Goal: Task Accomplishment & Management: Complete application form

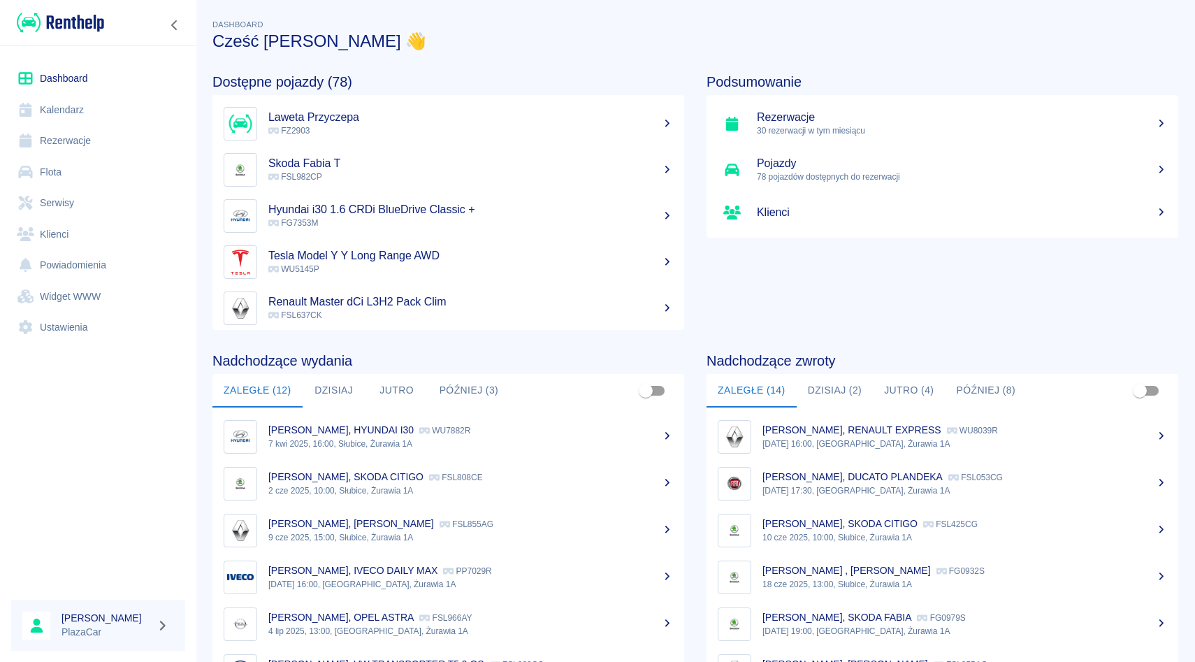
click at [87, 142] on link "Rezerwacje" at bounding box center [98, 140] width 174 height 31
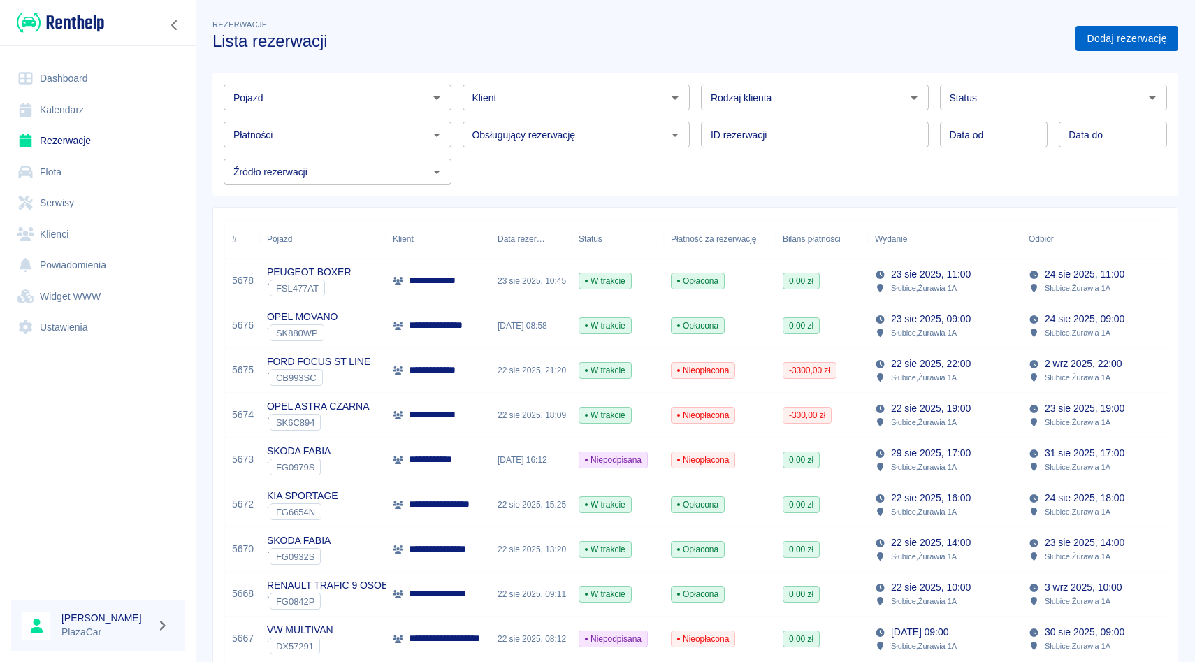
click at [1102, 43] on link "Dodaj rezerwację" at bounding box center [1127, 39] width 103 height 26
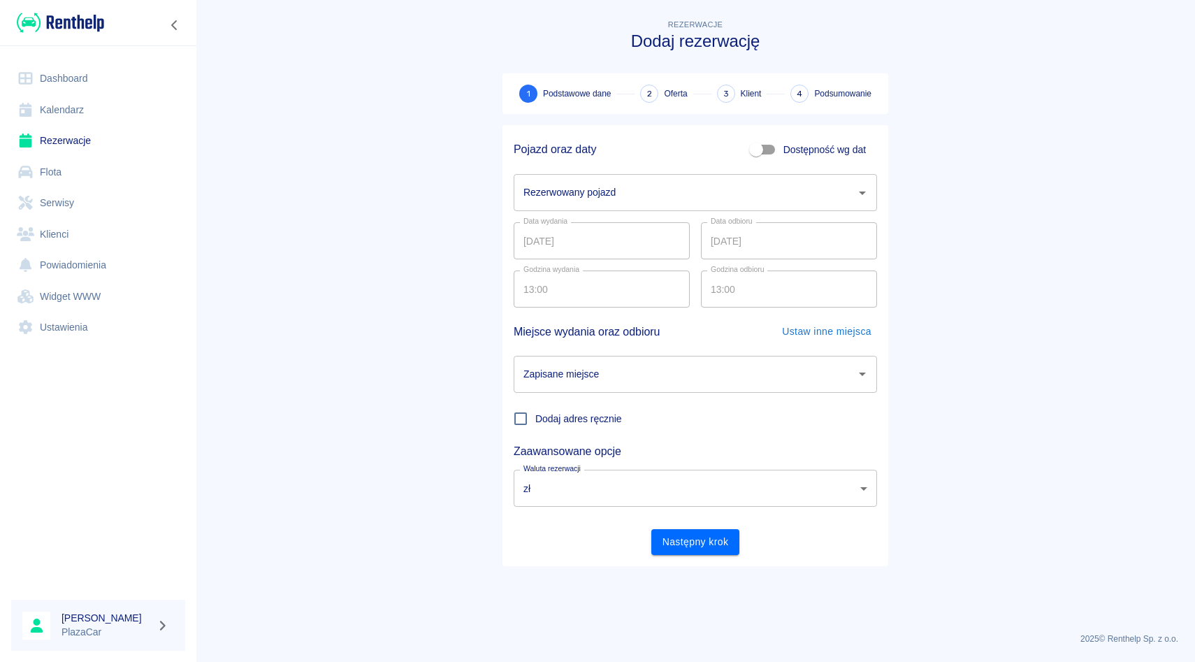
click at [549, 193] on input "Rezerwowany pojazd" at bounding box center [685, 192] width 330 height 24
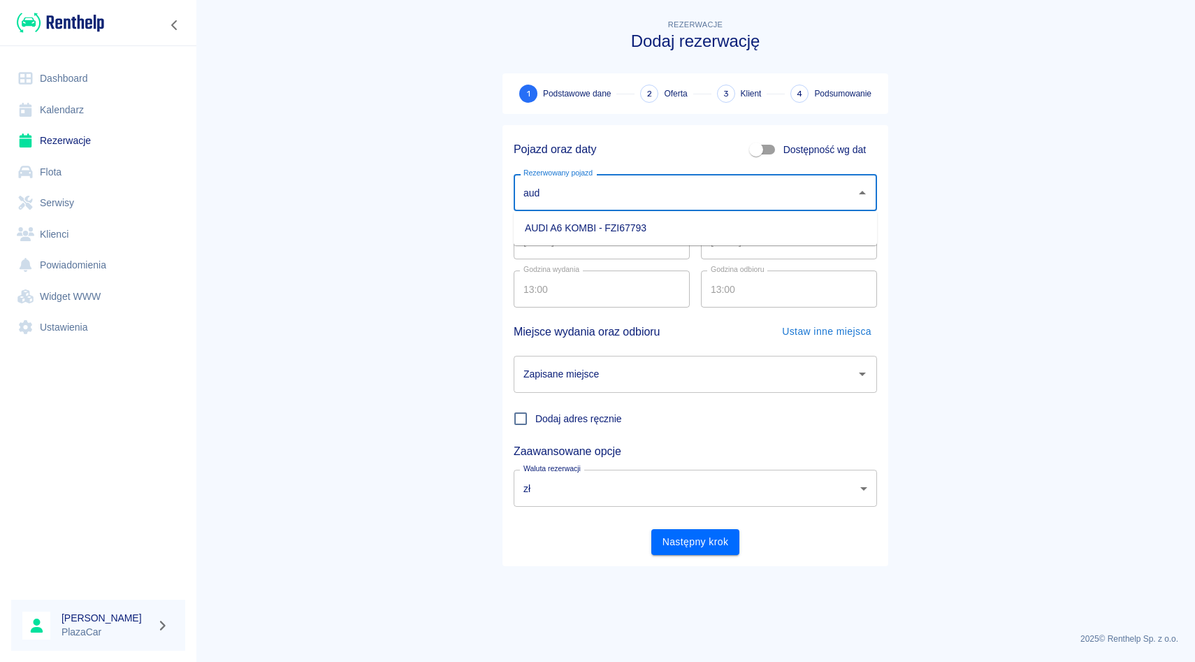
click at [549, 232] on li "AUDI A6 KOMBI - FZI67793" at bounding box center [695, 228] width 363 height 23
type input "AUDI A6 KOMBI - FZI67793"
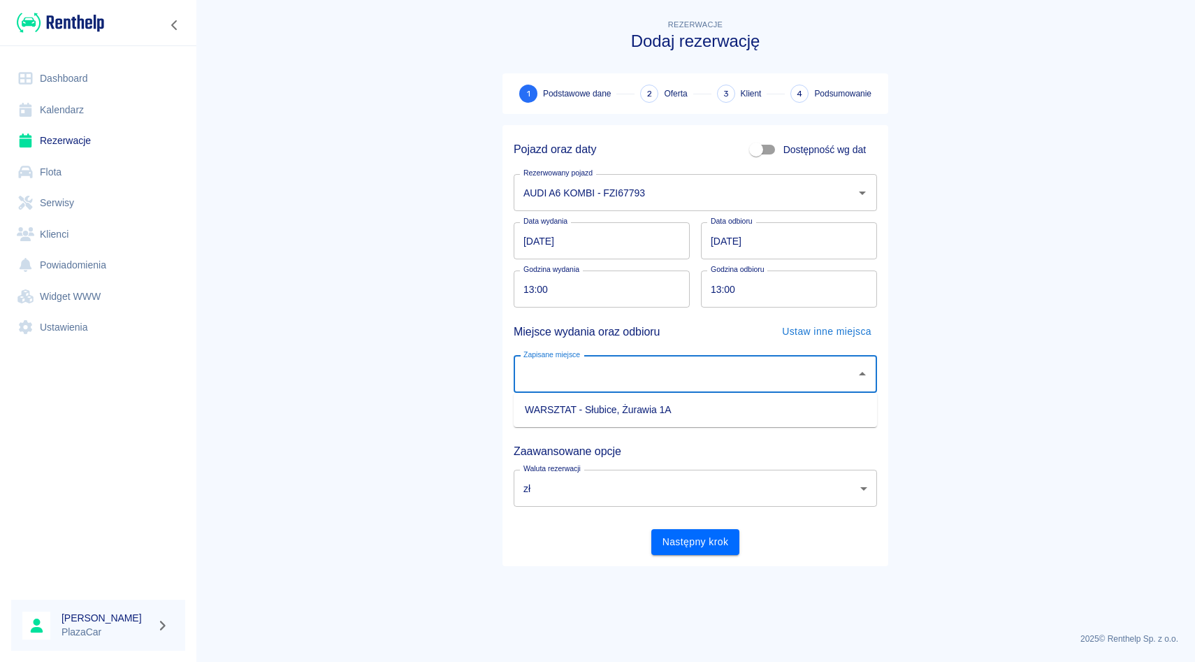
click at [624, 368] on input "Zapisane miejsce" at bounding box center [685, 374] width 330 height 24
click at [628, 412] on li "WARSZTAT - Słubice, Żurawia 1A" at bounding box center [695, 409] width 363 height 23
type input "WARSZTAT - Słubice, Żurawia 1A"
click at [743, 250] on input "[DATE]" at bounding box center [789, 240] width 176 height 37
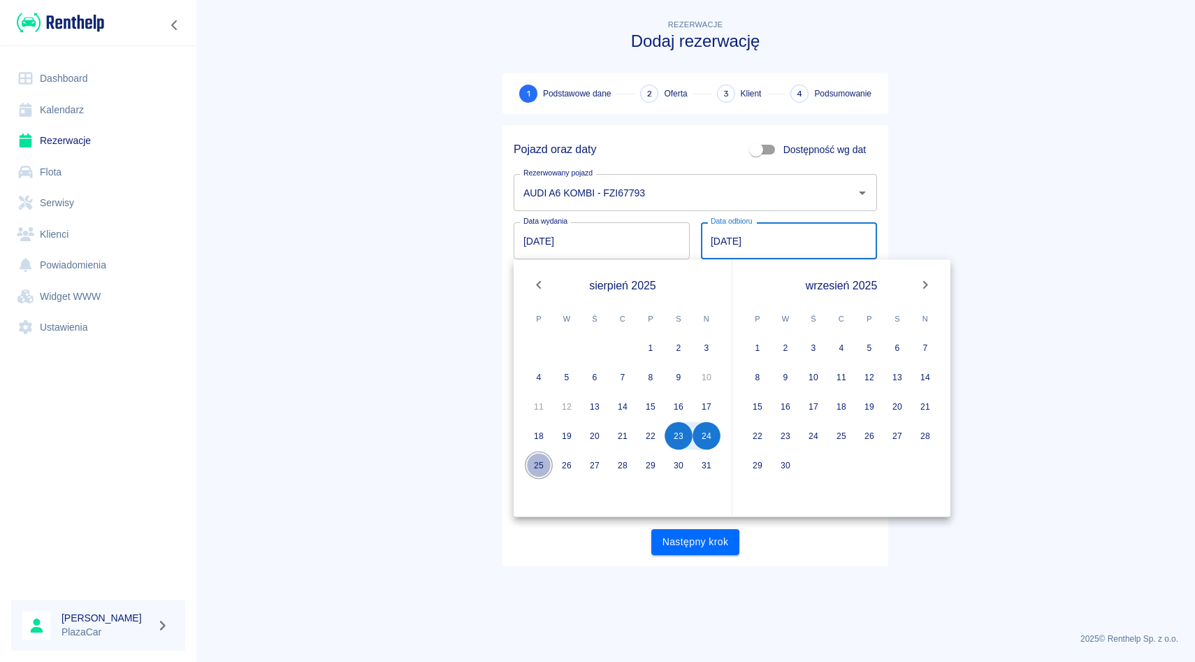
click at [535, 465] on button "25" at bounding box center [539, 466] width 28 height 28
type input "[DATE]"
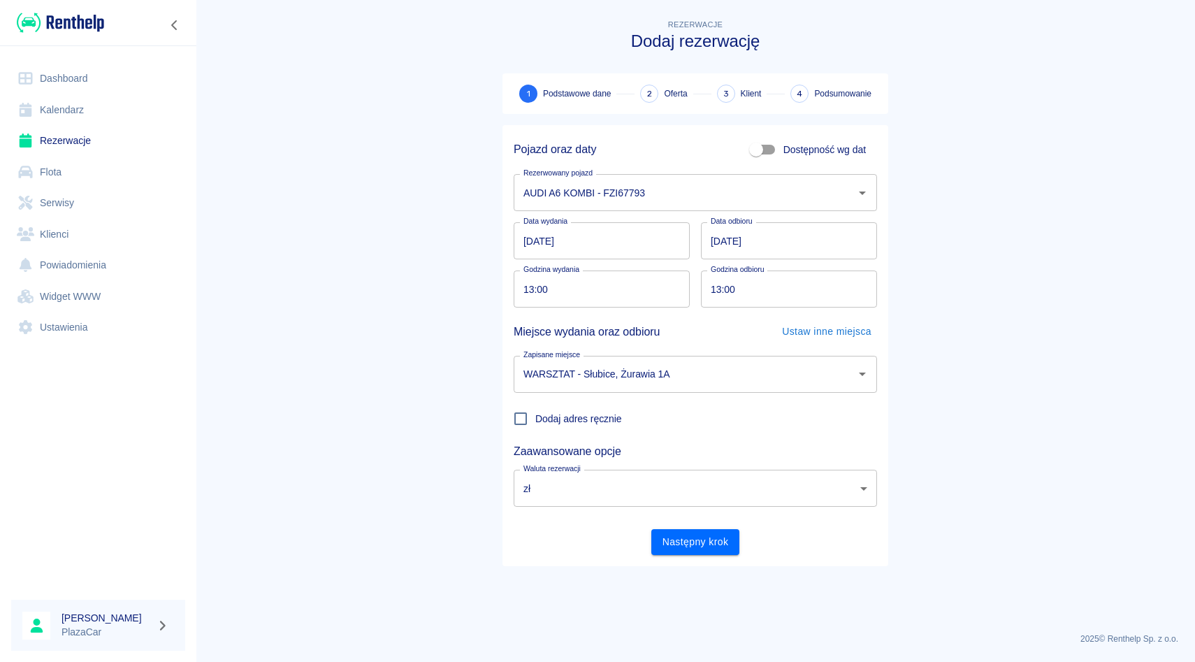
click at [530, 291] on input "13:00" at bounding box center [597, 288] width 166 height 37
type input "12:22"
click at [714, 291] on input "13:00" at bounding box center [784, 288] width 166 height 37
type input "12:22"
click at [687, 541] on button "Następny krok" at bounding box center [695, 542] width 89 height 26
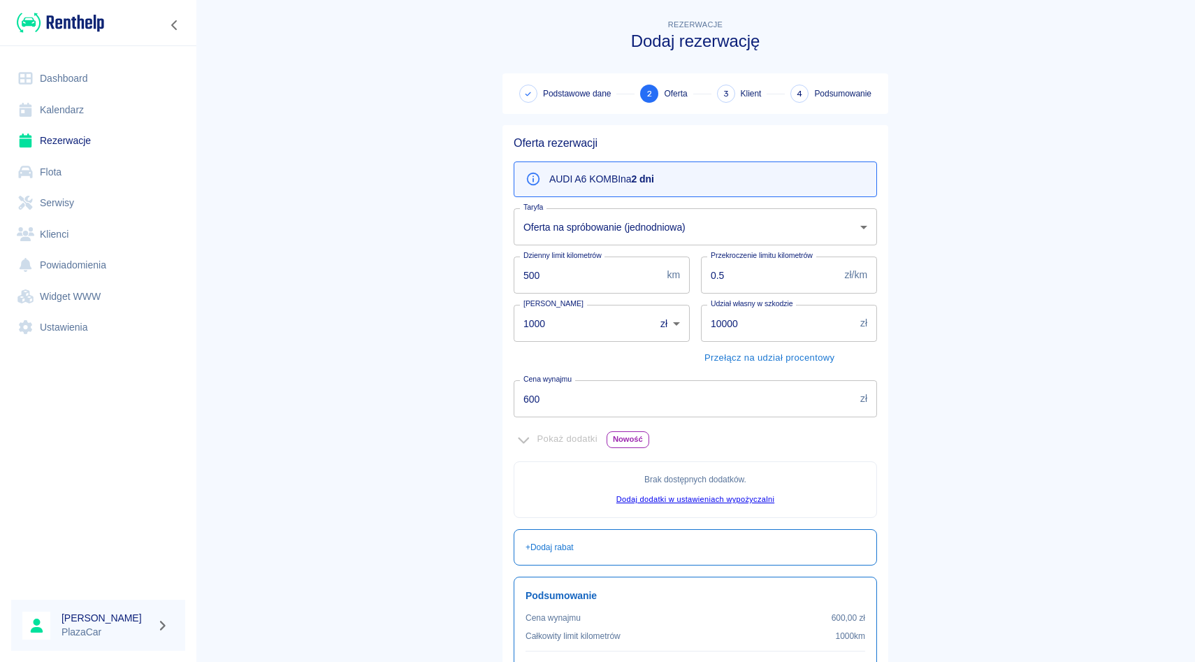
click at [610, 403] on input "600" at bounding box center [684, 398] width 341 height 37
type input "6"
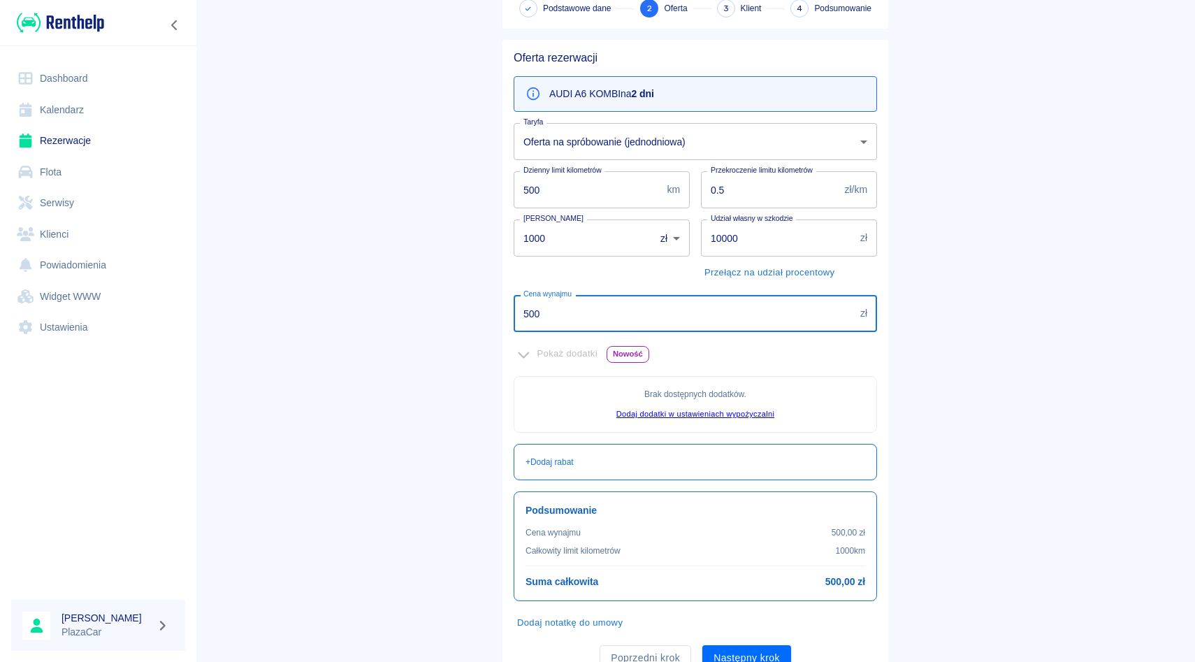
scroll to position [87, 0]
type input "500"
click at [536, 234] on input "1000" at bounding box center [579, 235] width 131 height 37
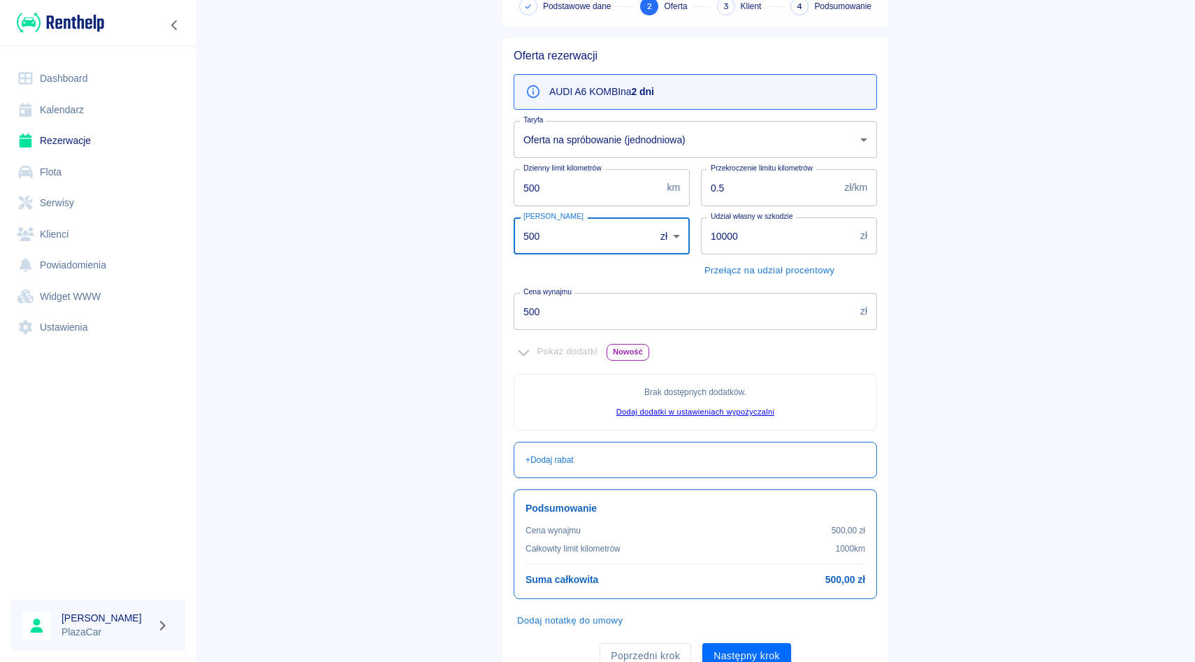
scroll to position [145, 0]
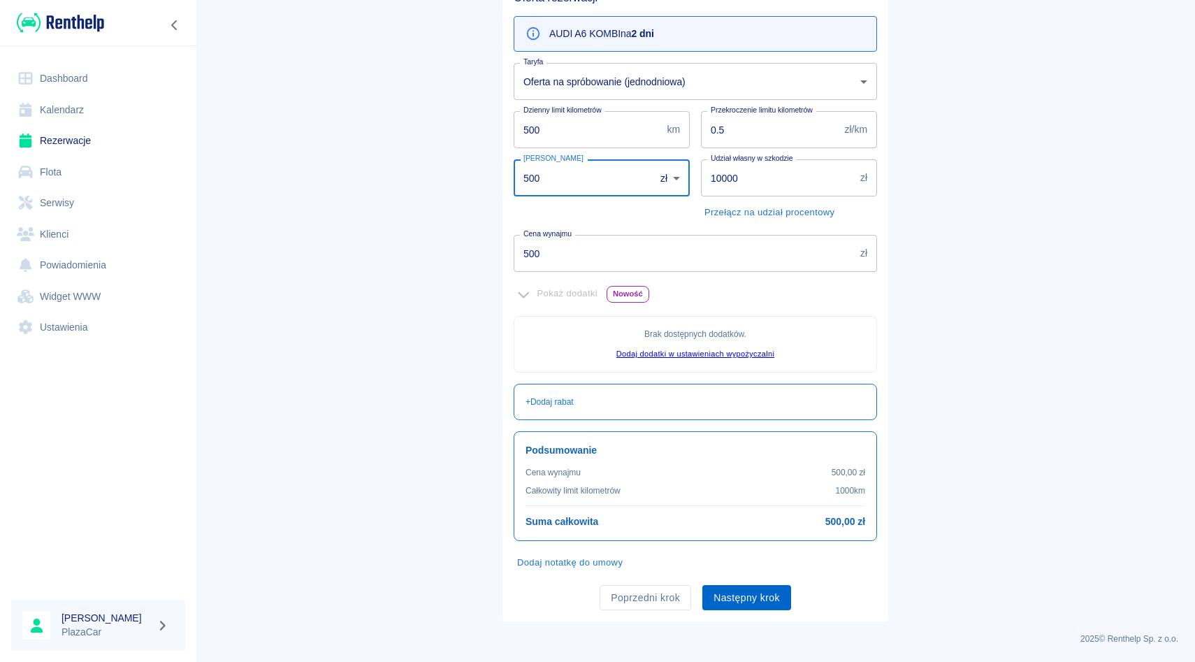
type input "500"
click at [766, 594] on button "Następny krok" at bounding box center [746, 598] width 89 height 26
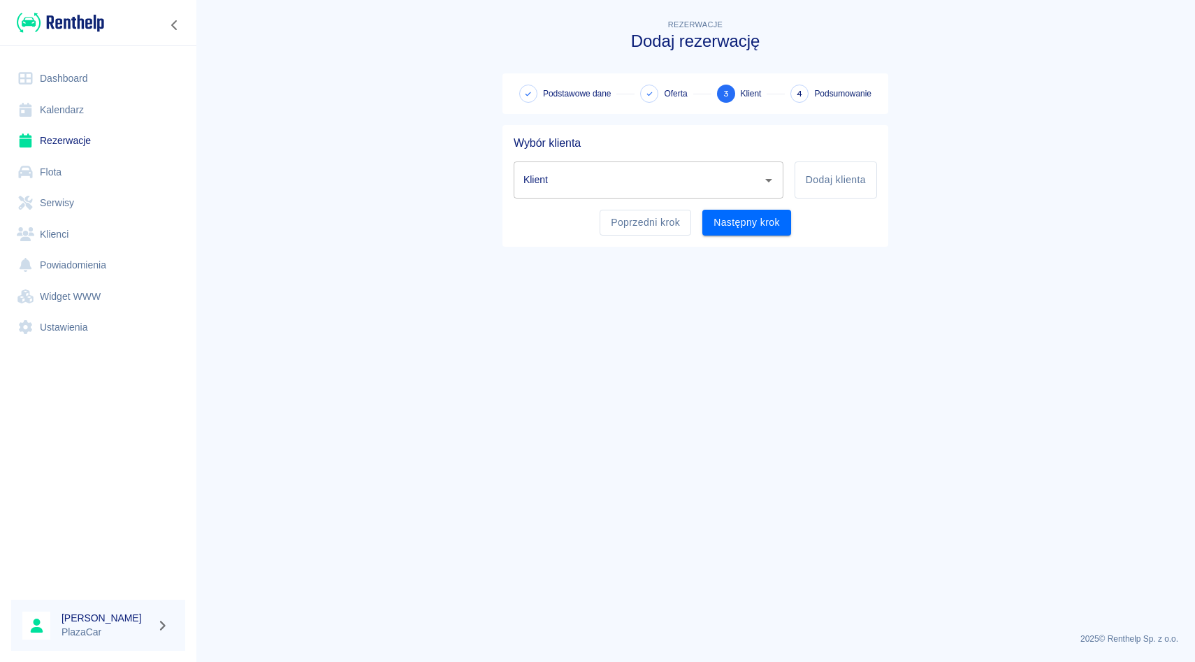
click at [556, 184] on input "Klient" at bounding box center [638, 180] width 236 height 24
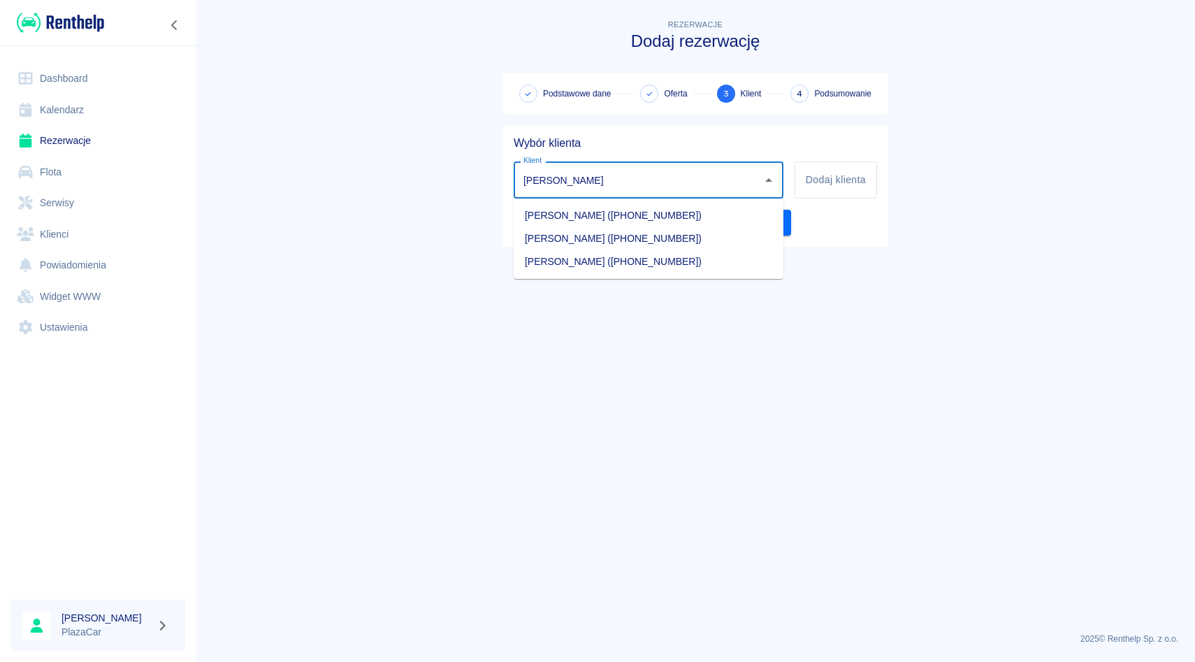
click at [686, 238] on li "[PERSON_NAME] ([PHONE_NUMBER])" at bounding box center [649, 238] width 270 height 23
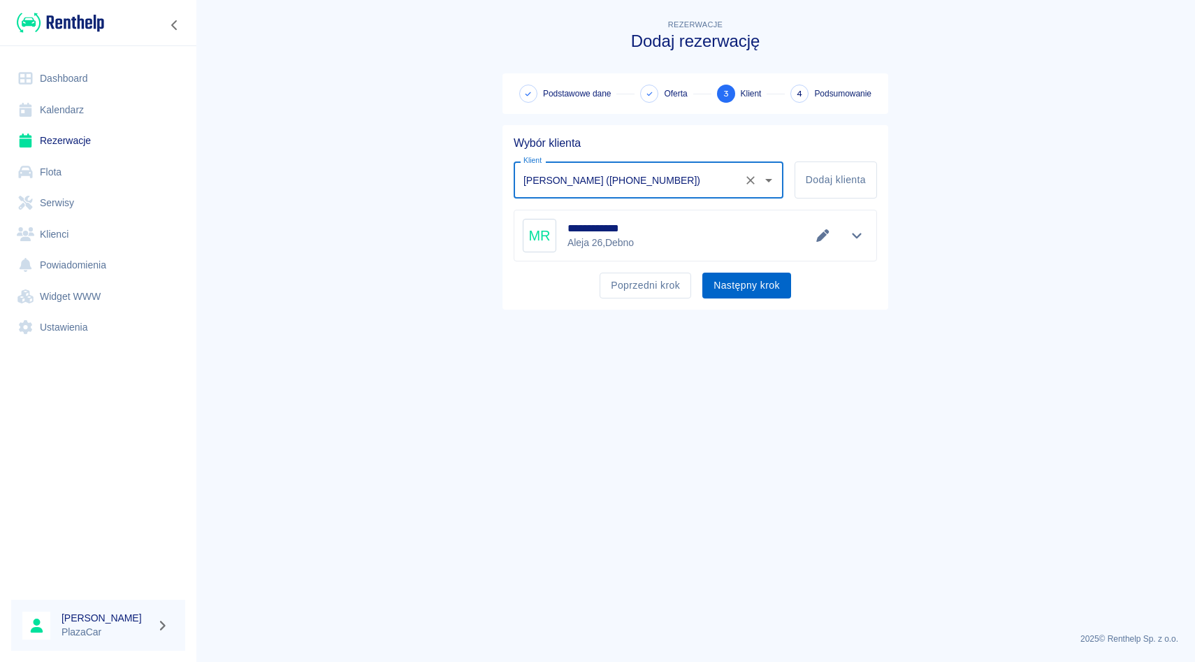
type input "[PERSON_NAME] ([PHONE_NUMBER])"
click at [739, 283] on button "Następny krok" at bounding box center [746, 286] width 89 height 26
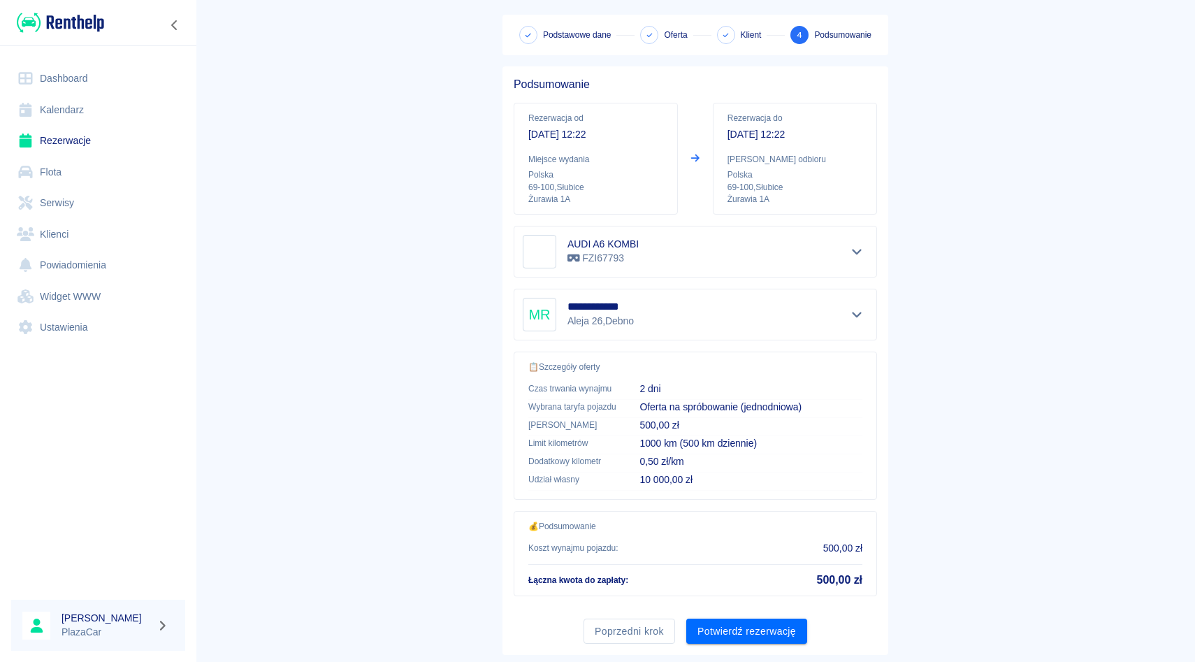
scroll to position [92, 0]
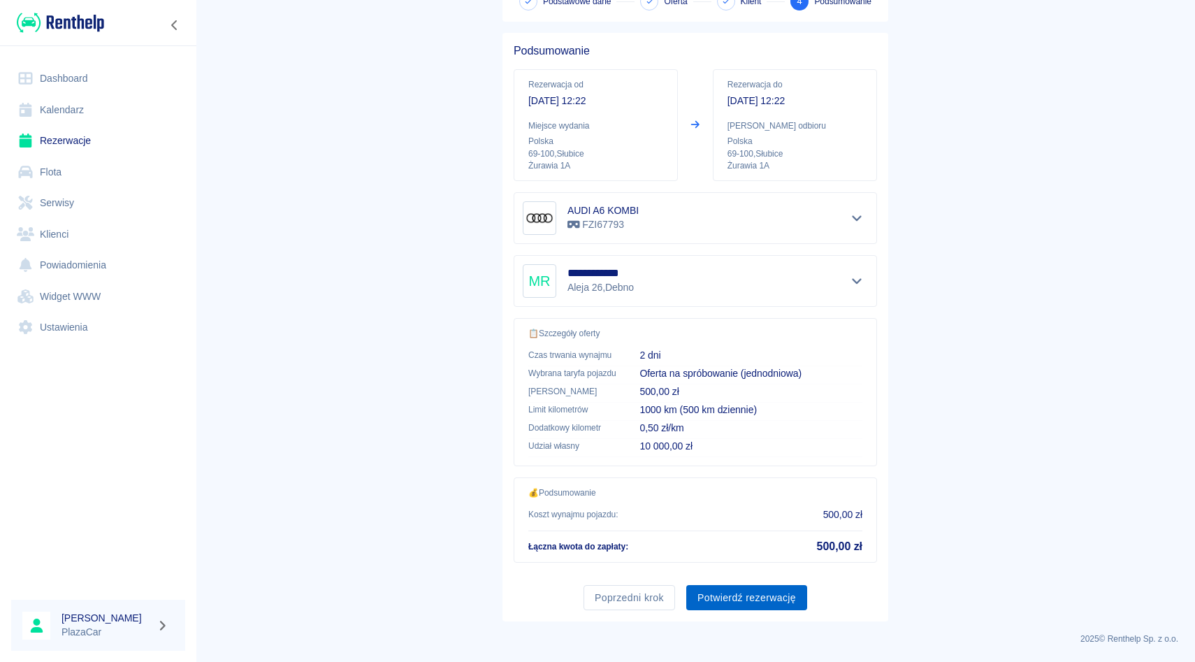
click at [742, 599] on button "Potwierdź rezerwację" at bounding box center [746, 598] width 121 height 26
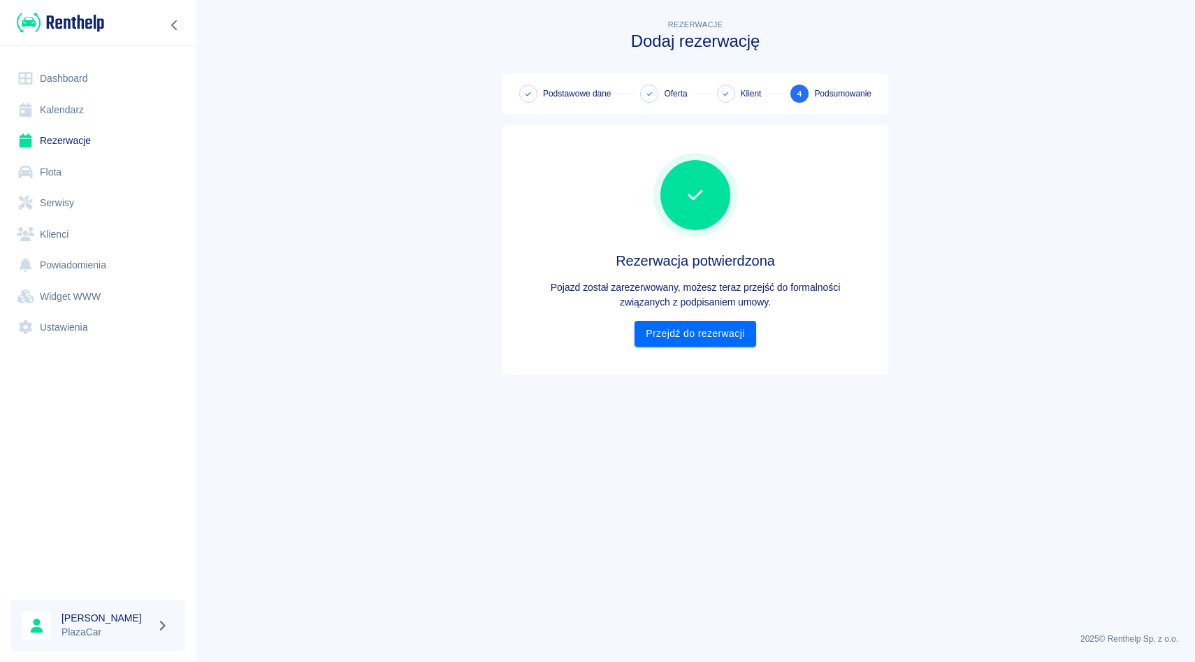
scroll to position [0, 0]
click at [716, 331] on link "Przejdź do rezerwacji" at bounding box center [695, 334] width 121 height 26
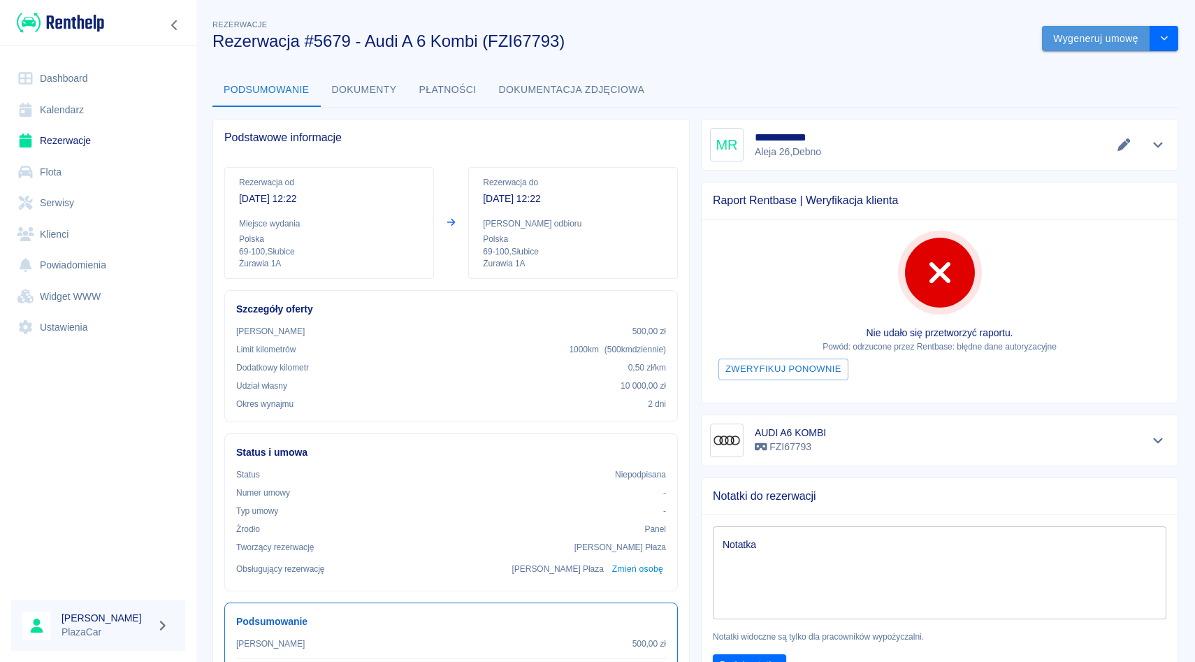
click at [1078, 40] on button "Wygeneruj umowę" at bounding box center [1096, 39] width 108 height 26
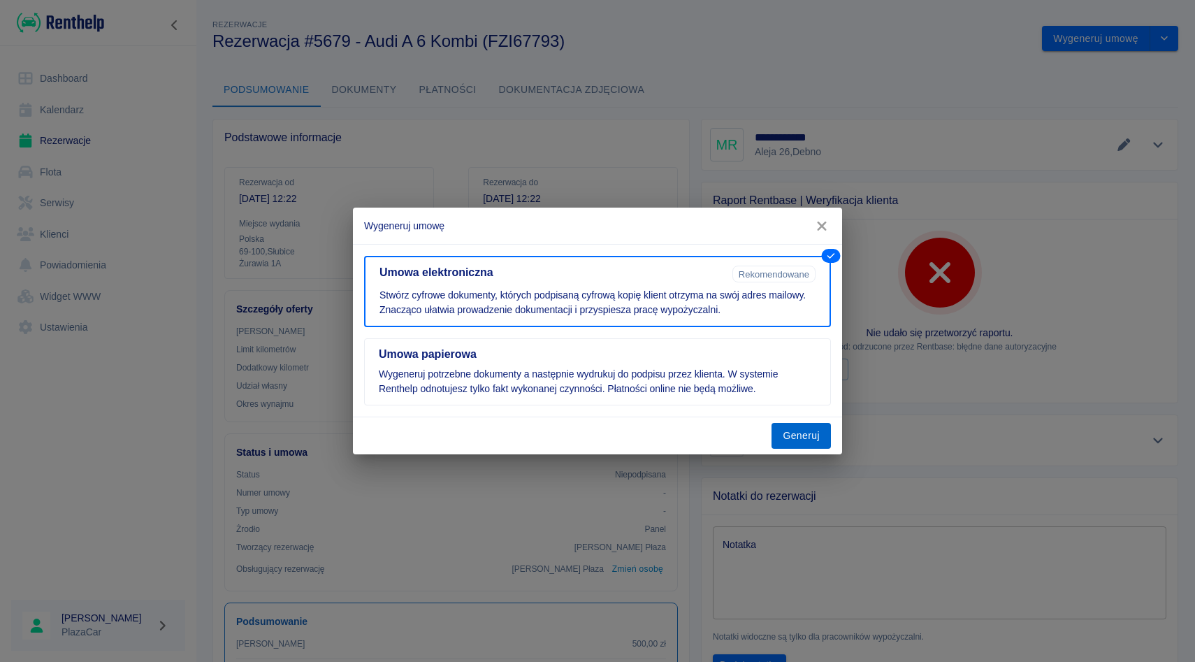
click at [808, 442] on button "Generuj" at bounding box center [801, 436] width 59 height 26
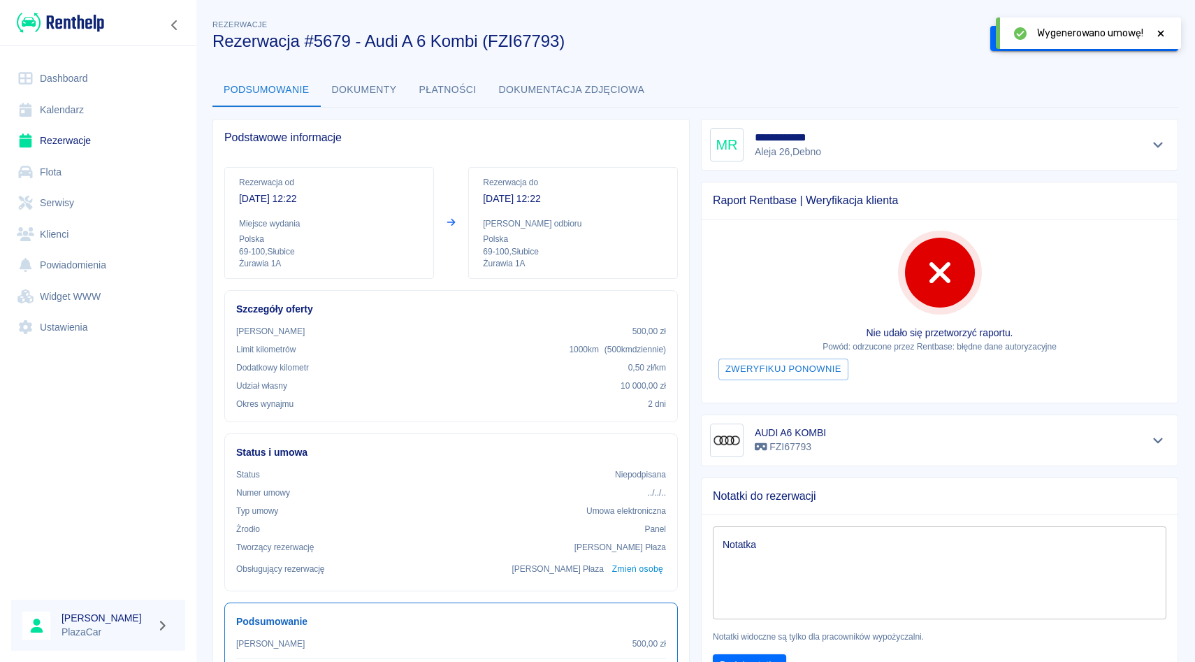
click at [1156, 29] on icon at bounding box center [1161, 34] width 13 height 10
click at [1097, 33] on button "Podpisz umowę elektroniczną" at bounding box center [1070, 39] width 160 height 26
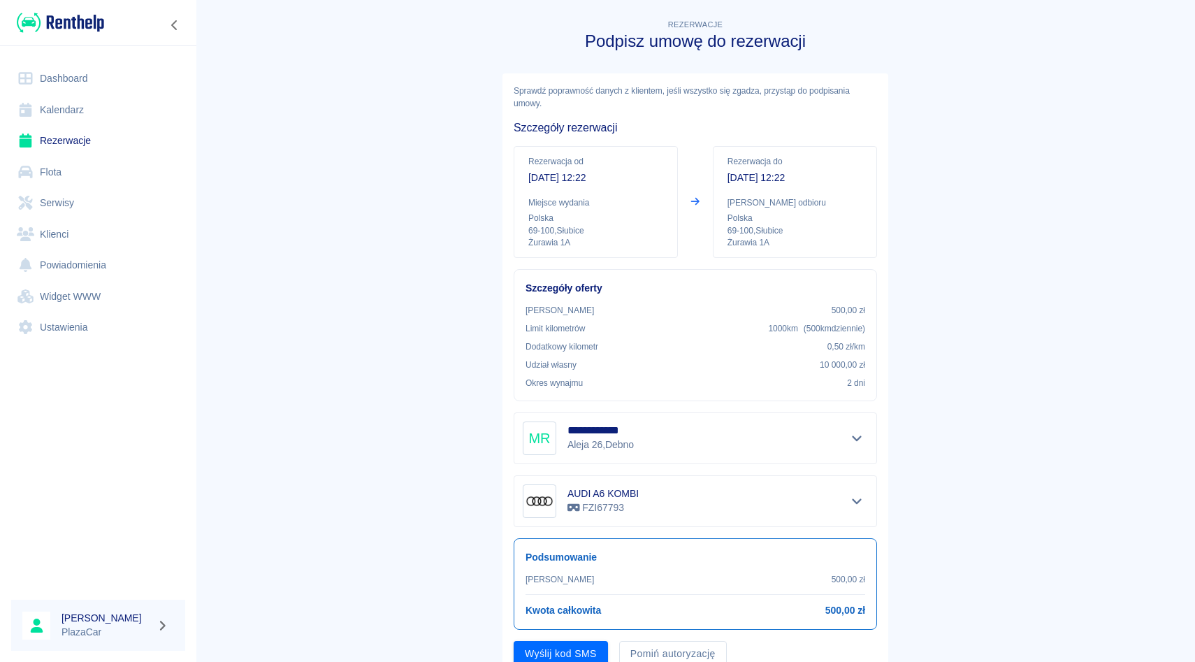
scroll to position [56, 0]
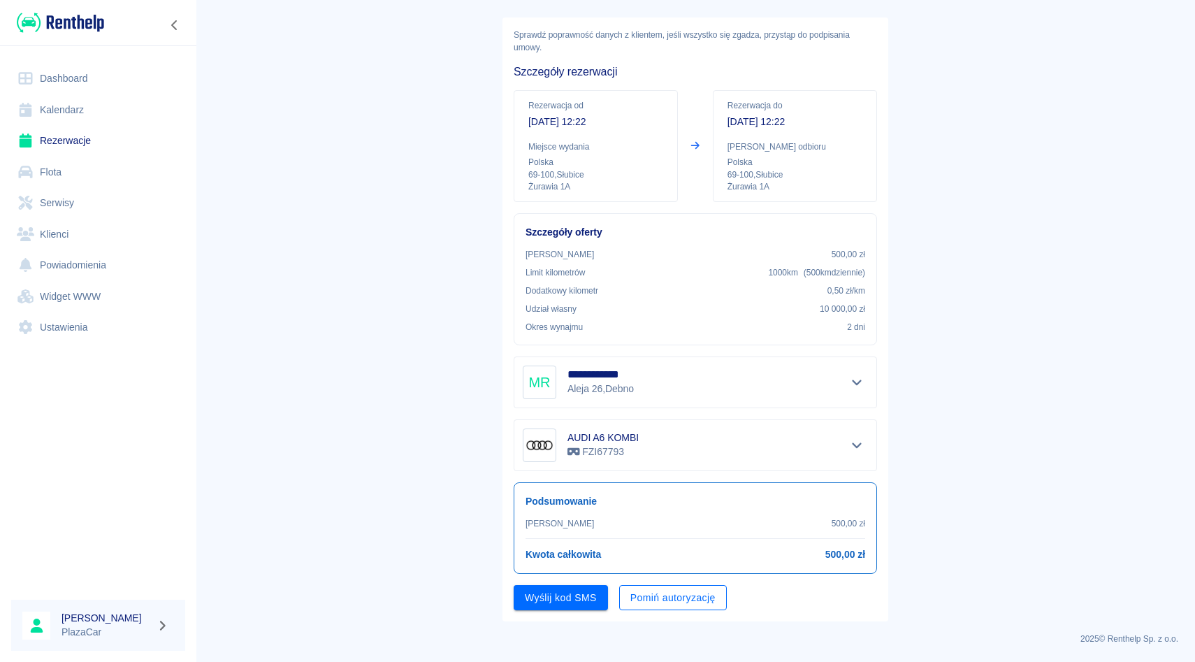
click at [686, 606] on button "Pomiń autoryzację" at bounding box center [673, 598] width 108 height 26
click at [575, 602] on button "Podpisz umowę" at bounding box center [561, 598] width 95 height 26
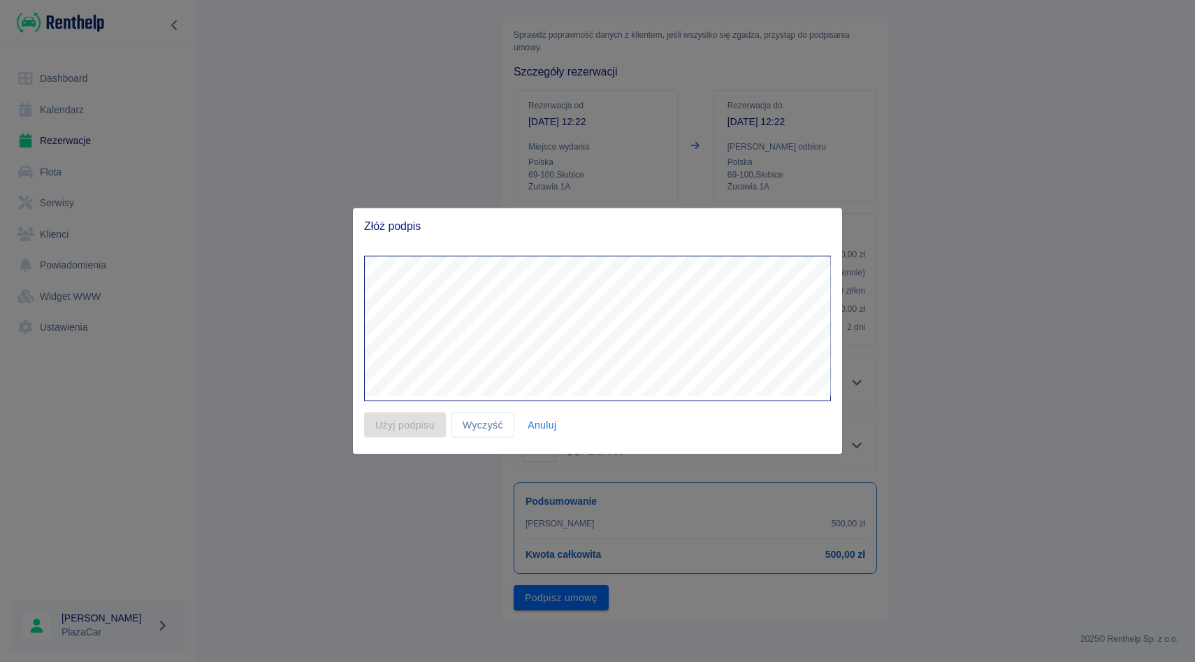
click at [544, 426] on button "Anuluj" at bounding box center [542, 425] width 45 height 26
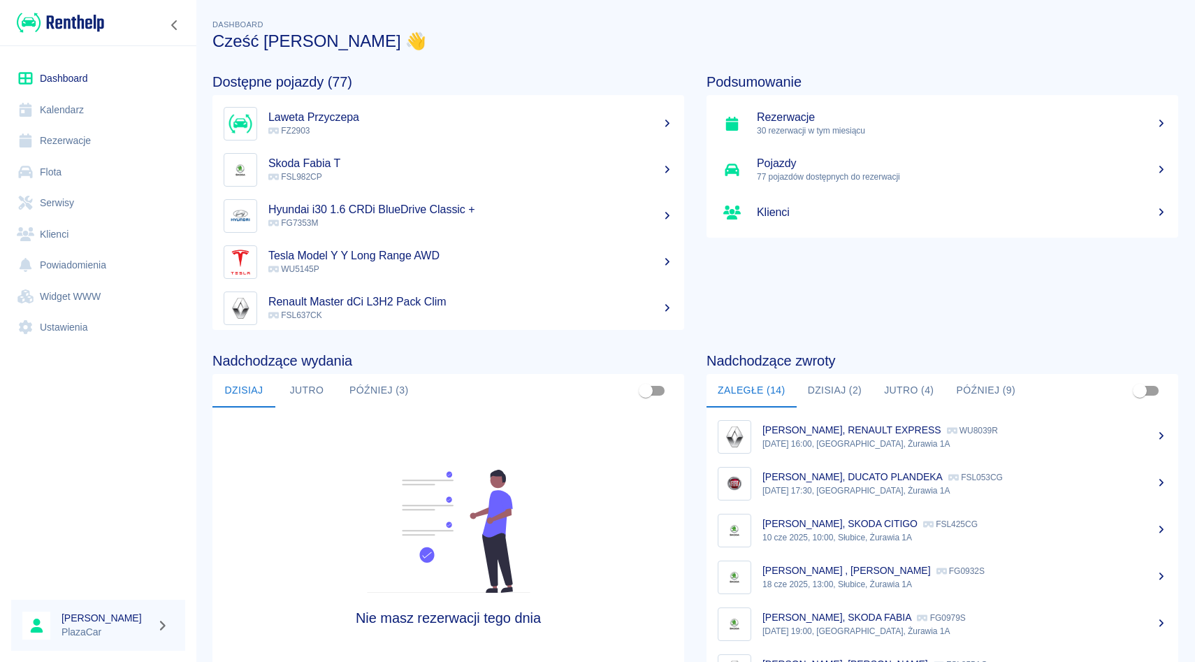
click at [89, 145] on link "Rezerwacje" at bounding box center [98, 140] width 174 height 31
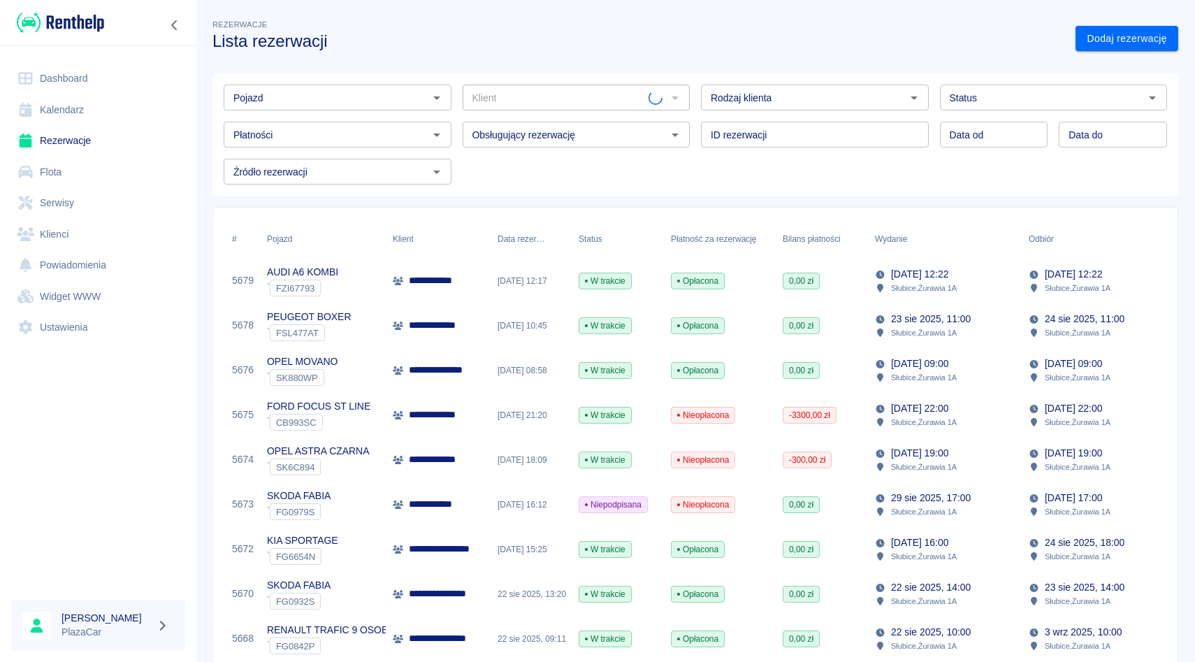
click at [1123, 38] on link "Dodaj rezerwację" at bounding box center [1127, 39] width 103 height 26
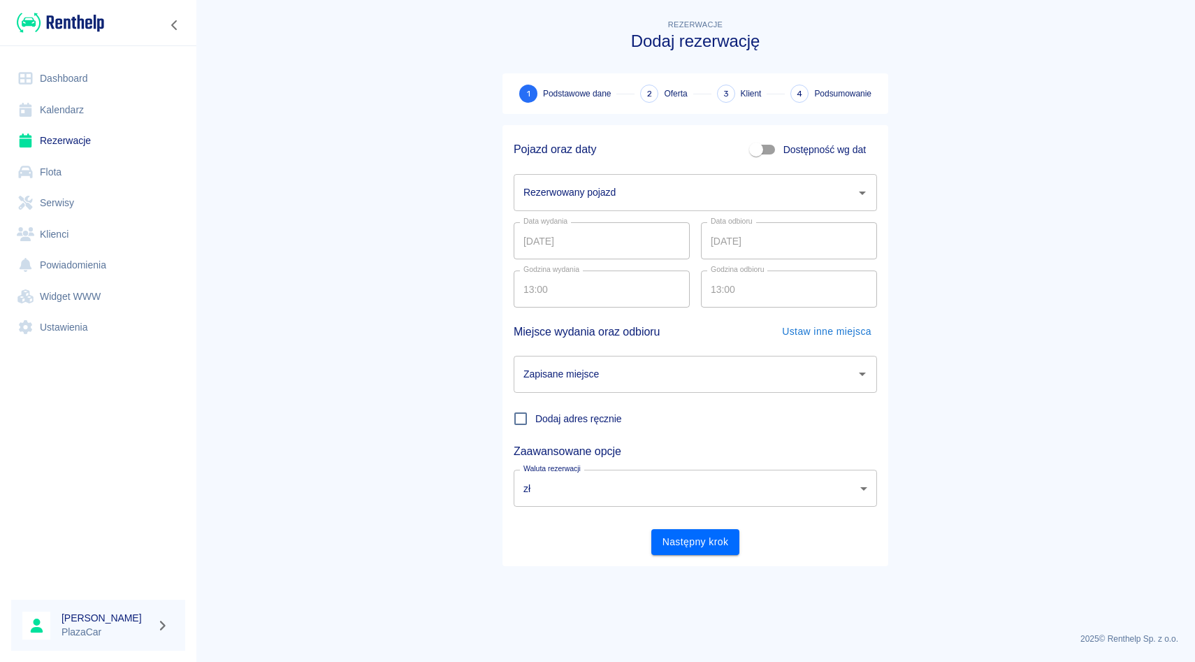
click at [642, 194] on input "Rezerwowany pojazd" at bounding box center [685, 192] width 330 height 24
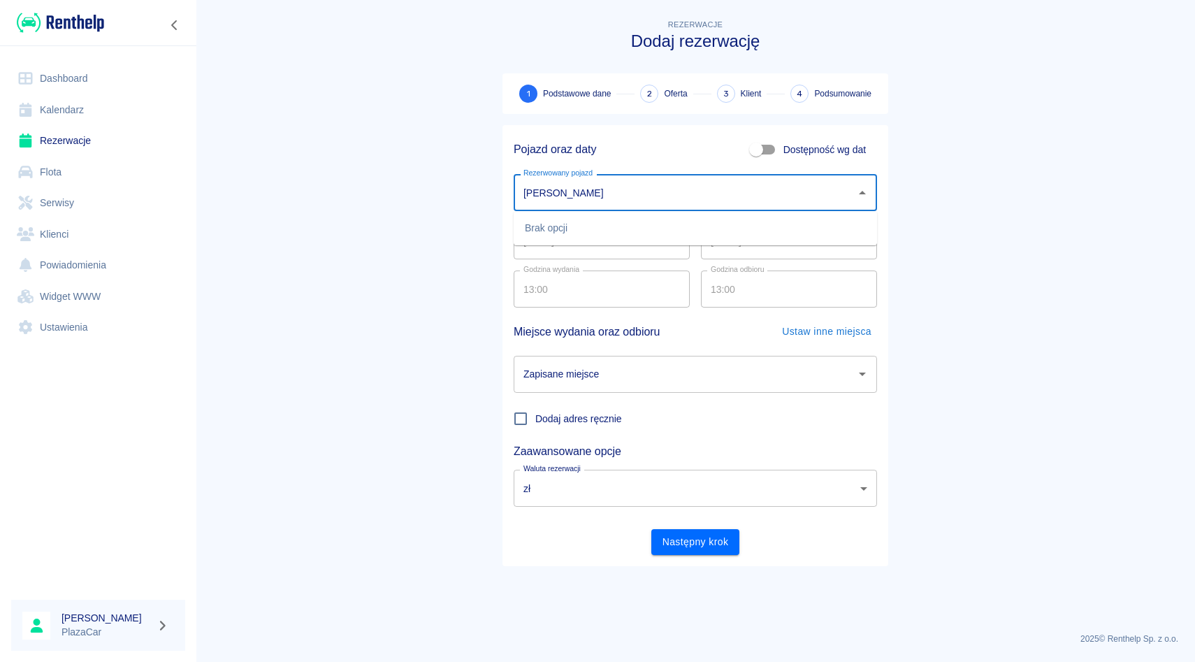
type input "[PERSON_NAME]"
click at [1007, 413] on main "Rezerwacje Dodaj rezerwację 1 Podstawowe dane 2 Oferta 3 Klient 4 Podsumowanie …" at bounding box center [695, 319] width 999 height 605
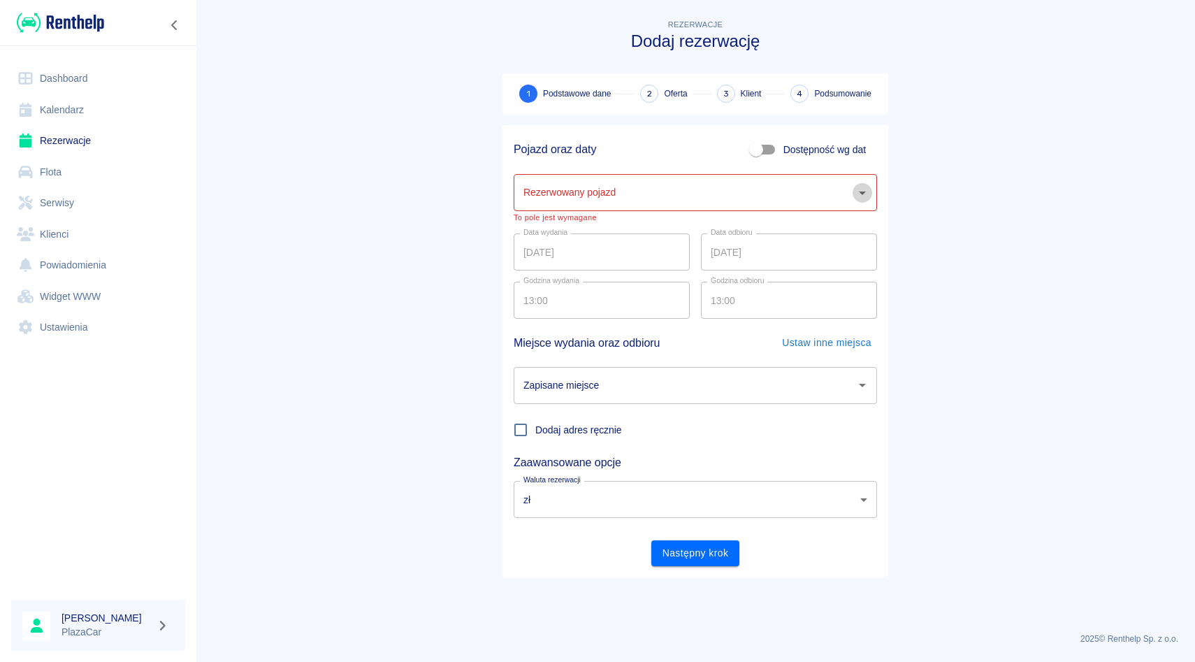
click at [864, 193] on icon "Otwórz" at bounding box center [862, 193] width 17 height 17
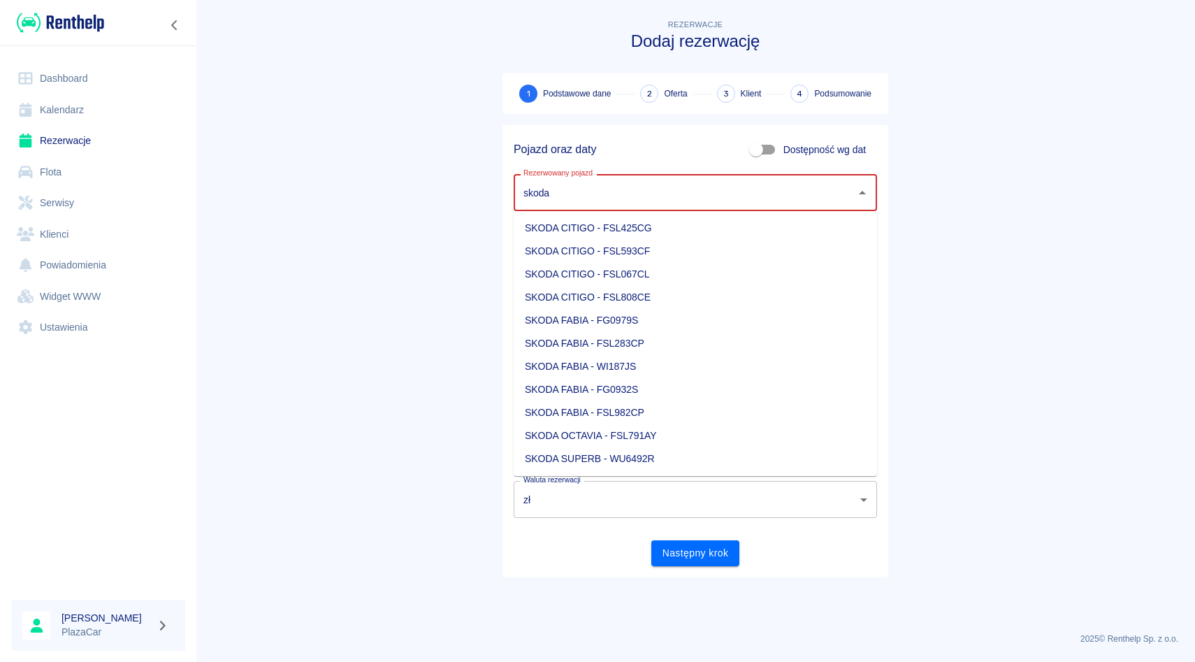
click at [722, 293] on li "SKODA CITIGO - FSL808CE" at bounding box center [695, 297] width 363 height 23
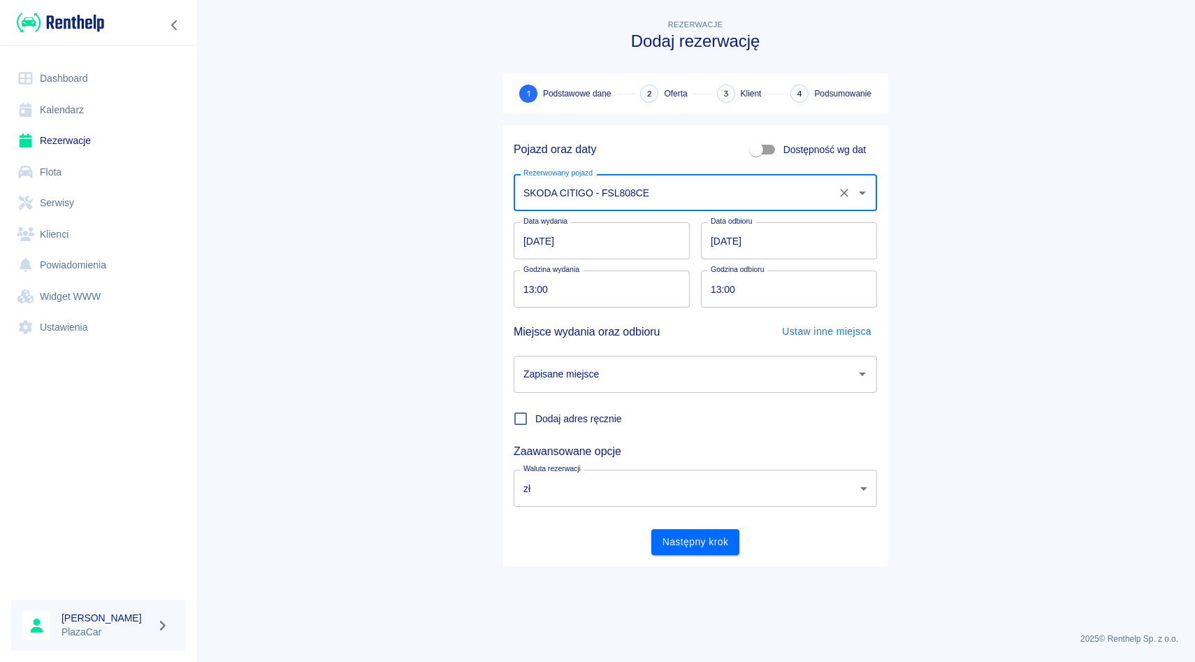
type input "SKODA CITIGO - FSL808CE"
click at [670, 370] on input "Zapisane miejsce" at bounding box center [685, 374] width 330 height 24
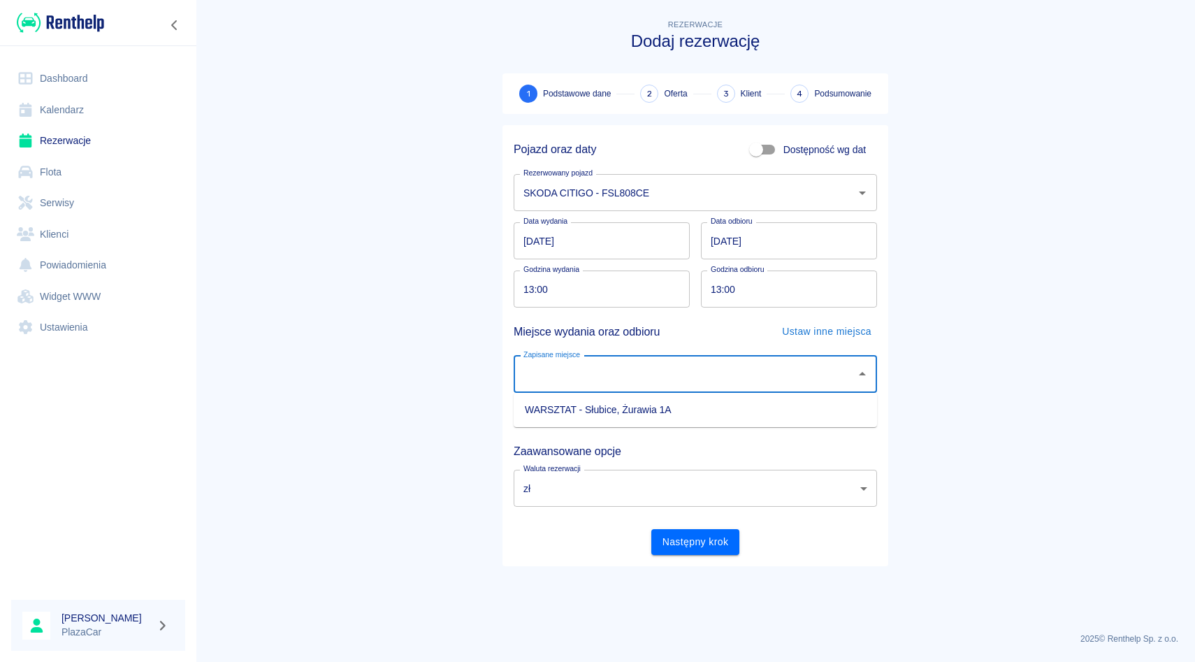
click at [662, 409] on li "WARSZTAT - Słubice, Żurawia 1A" at bounding box center [695, 409] width 363 height 23
type input "WARSZTAT - Słubice, Żurawia 1A"
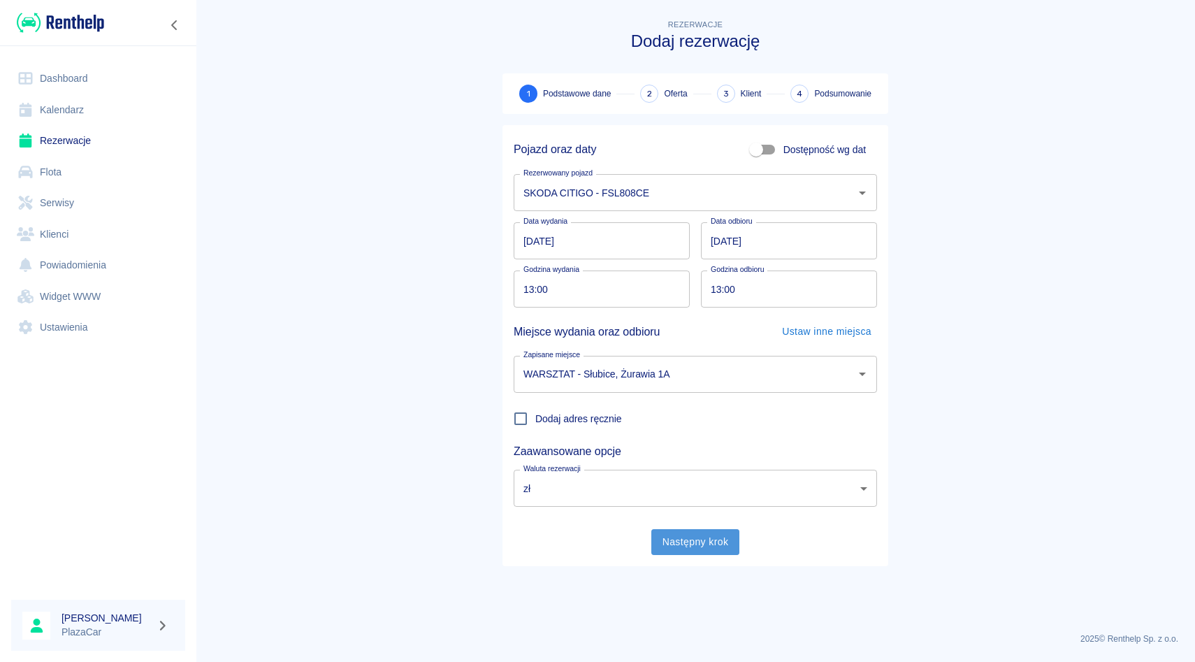
click at [705, 549] on button "Następny krok" at bounding box center [695, 542] width 89 height 26
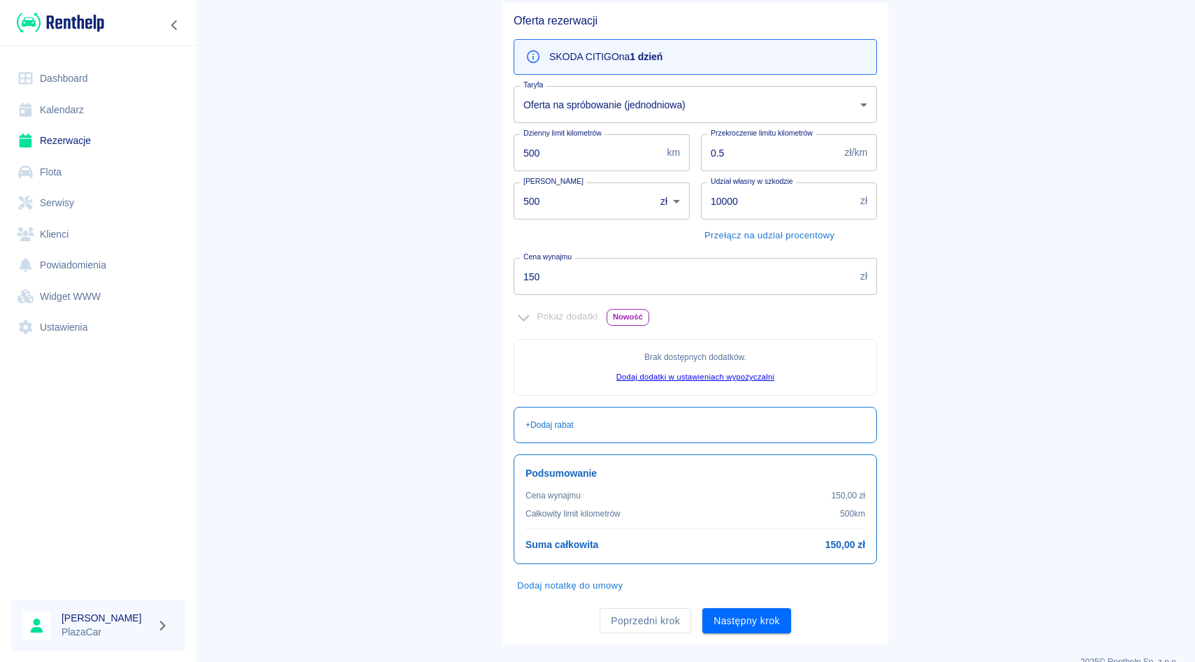
scroll to position [125, 0]
click at [563, 262] on input "150" at bounding box center [684, 273] width 341 height 37
click at [760, 619] on button "Następny krok" at bounding box center [746, 618] width 89 height 26
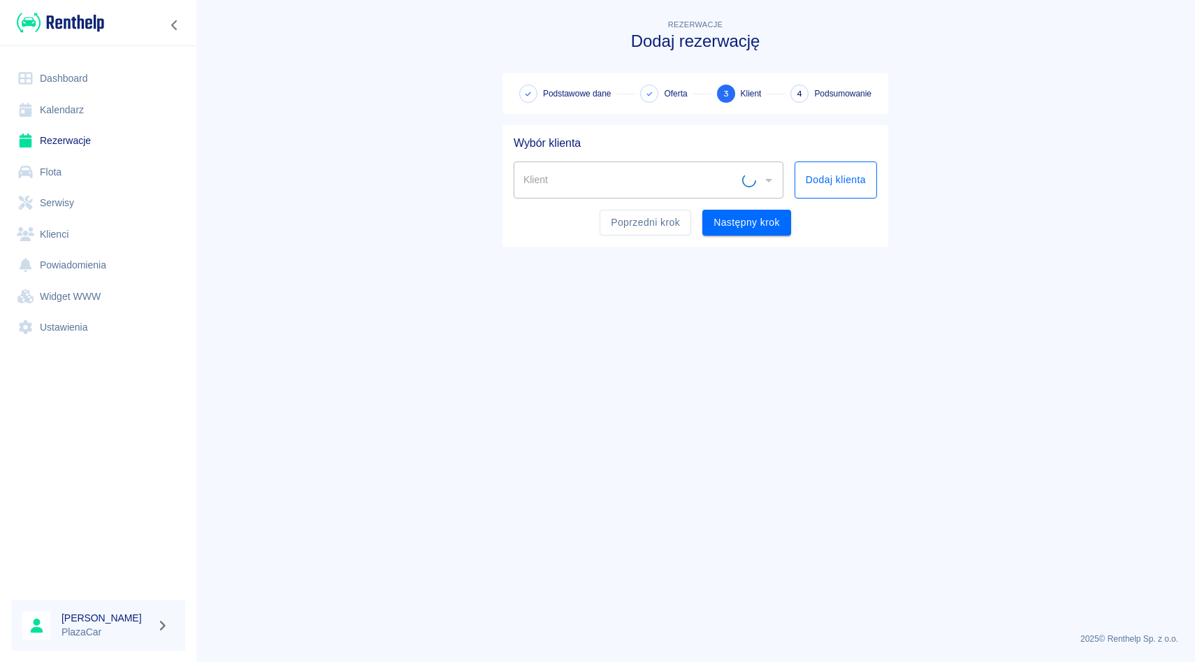
click at [845, 187] on button "Dodaj klienta" at bounding box center [836, 179] width 82 height 37
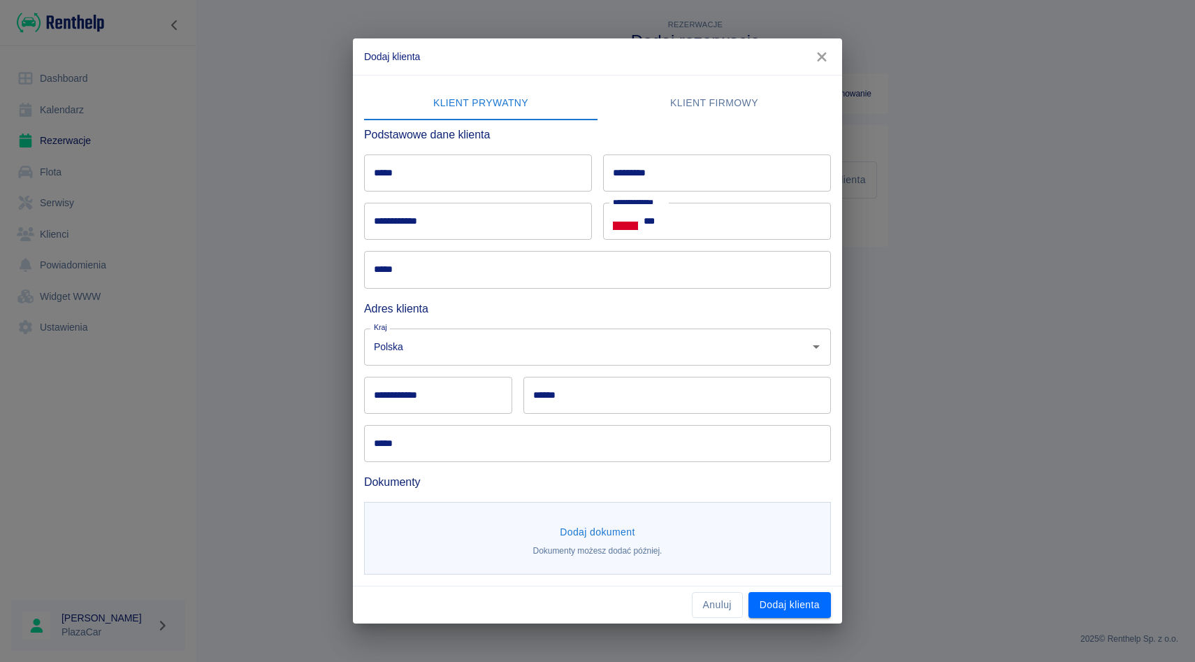
click at [440, 183] on input "*****" at bounding box center [478, 172] width 228 height 37
type input "*****"
click at [646, 185] on input "*********" at bounding box center [717, 172] width 228 height 37
type input "*******"
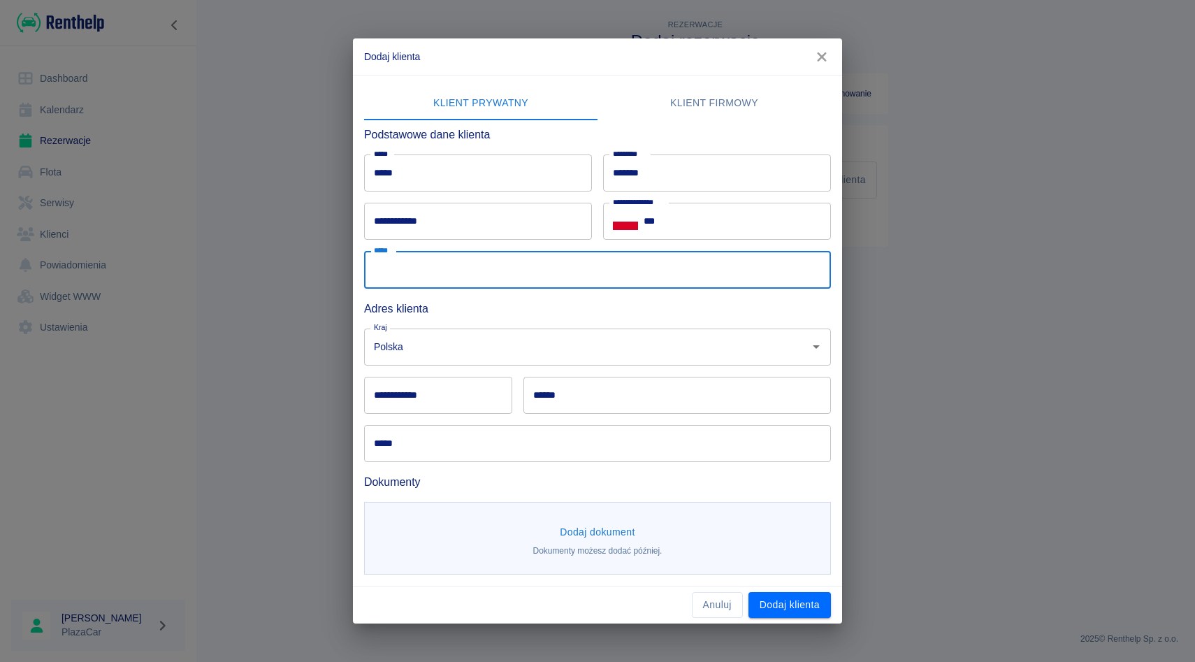
click at [449, 277] on input "*****" at bounding box center [597, 269] width 467 height 37
type input "**********"
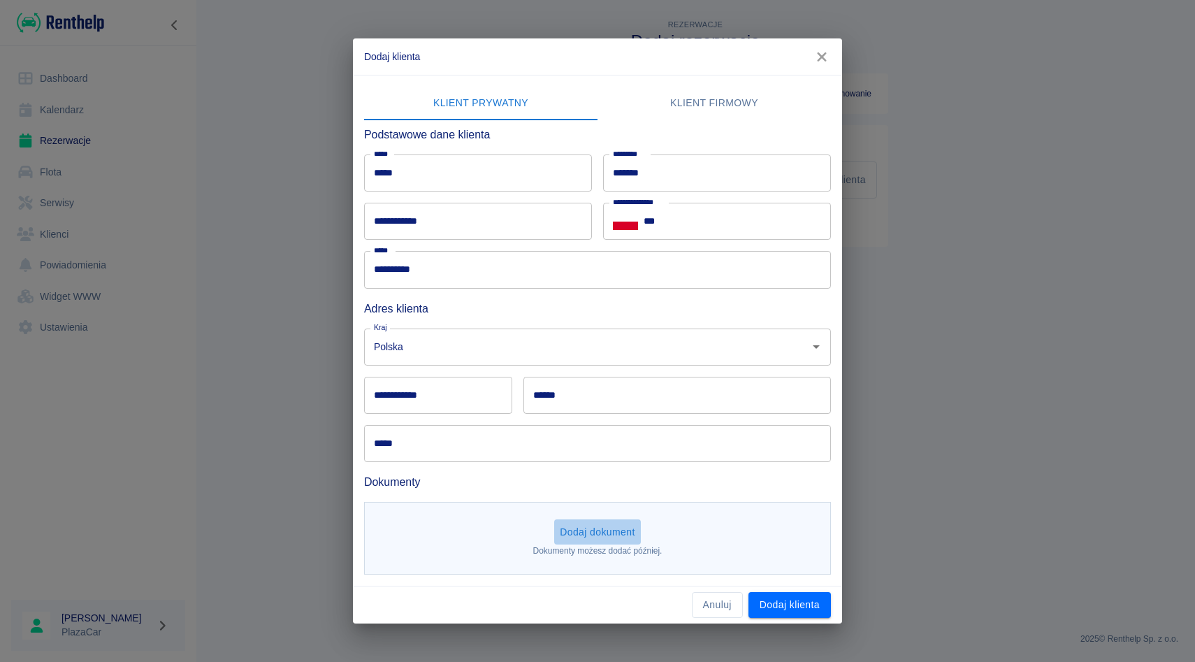
click at [585, 528] on button "Dodaj dokument" at bounding box center [597, 532] width 87 height 26
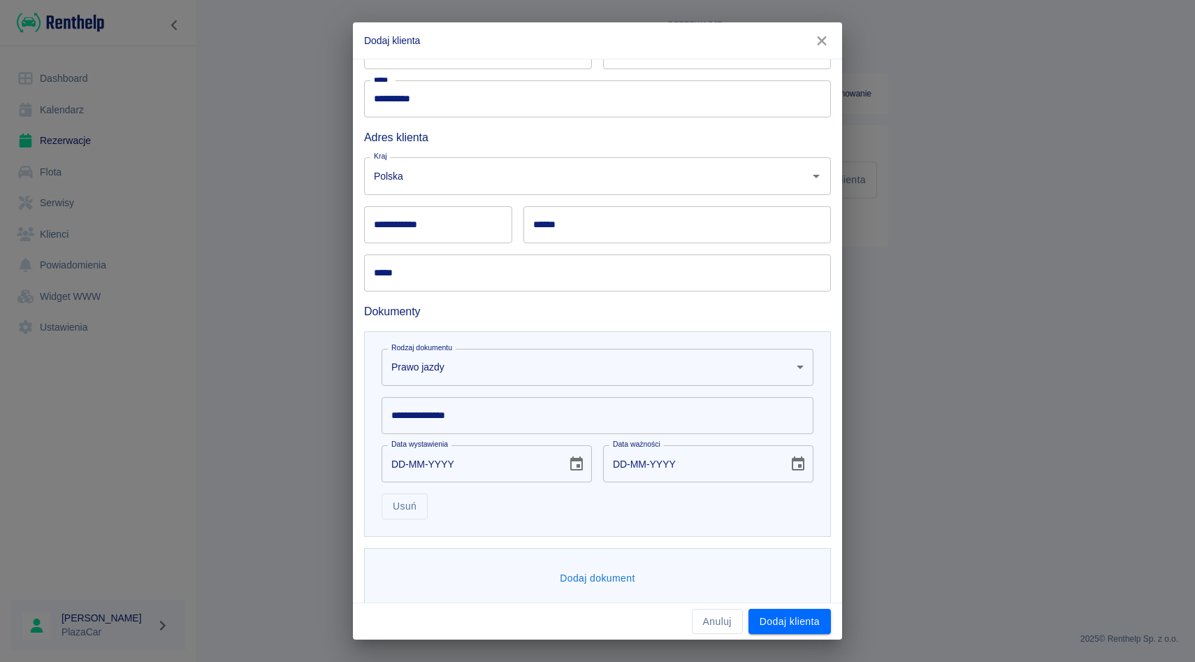
scroll to position [171, 0]
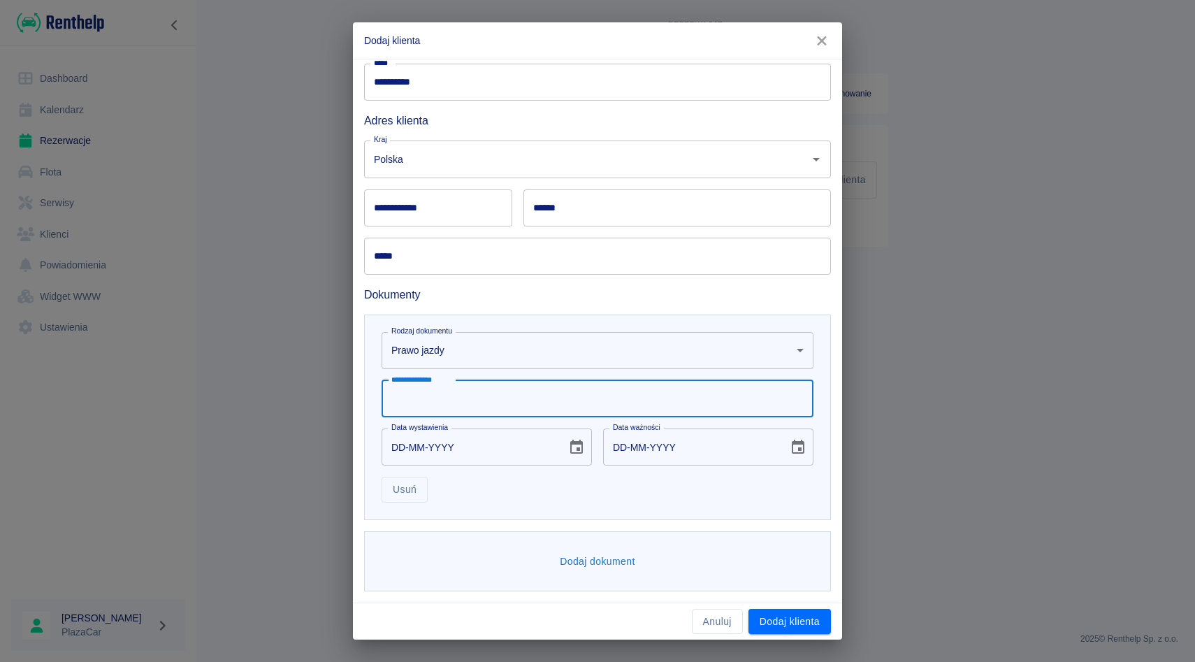
click at [499, 415] on input "**********" at bounding box center [598, 398] width 432 height 37
type input "**********"
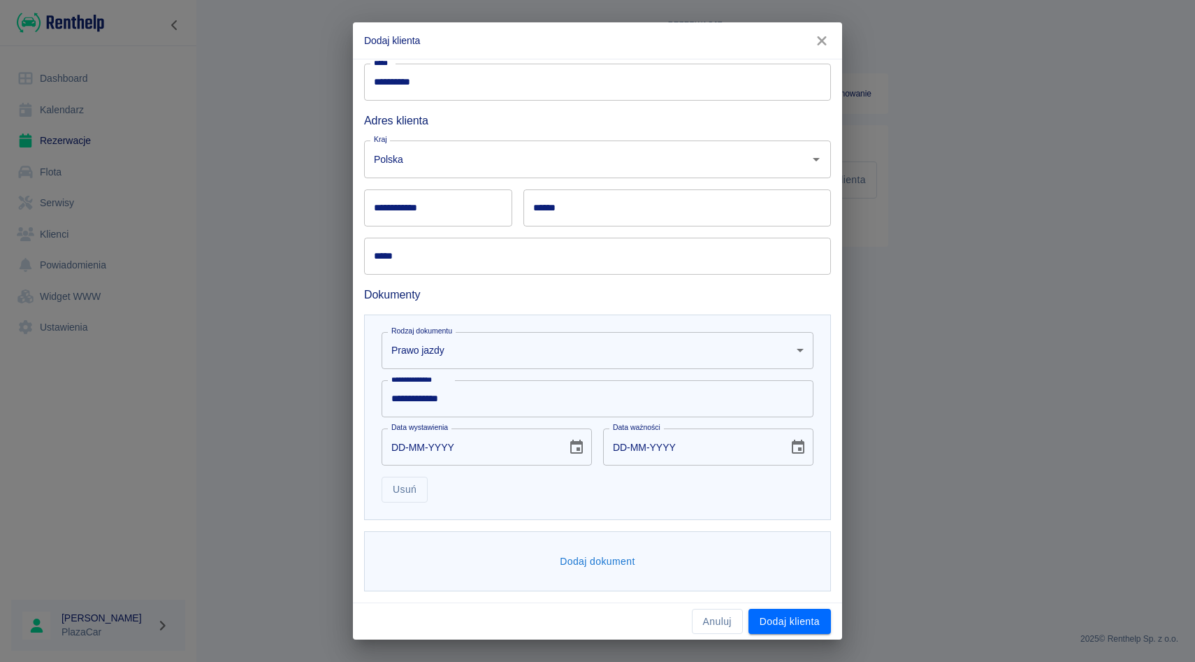
click at [589, 458] on div "DD-MM-YYYY Data wystawienia" at bounding box center [487, 446] width 210 height 37
click at [583, 456] on button "Choose date" at bounding box center [577, 447] width 28 height 28
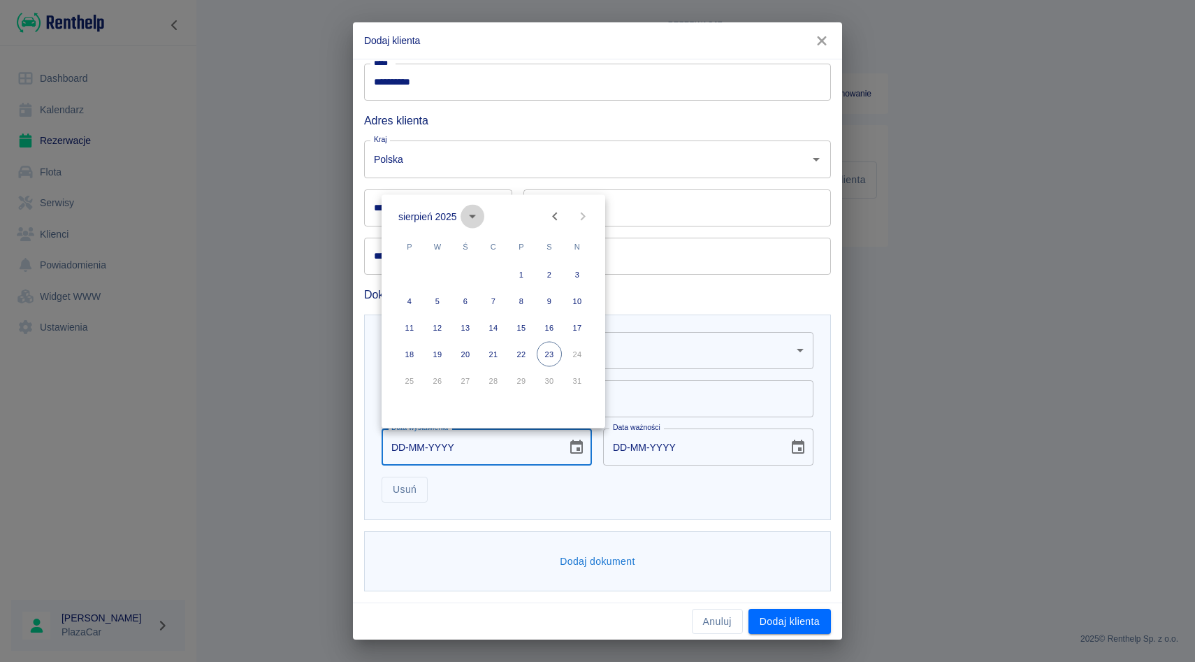
click at [463, 222] on button "calendar view is open, switch to year view" at bounding box center [473, 217] width 24 height 24
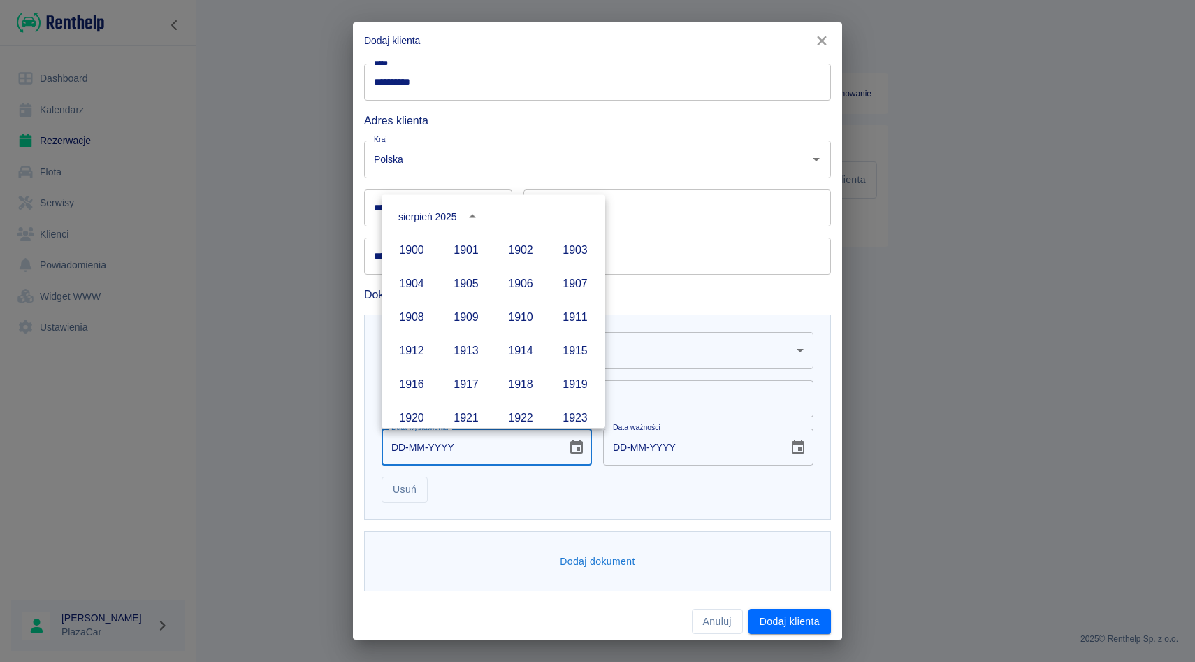
scroll to position [959, 0]
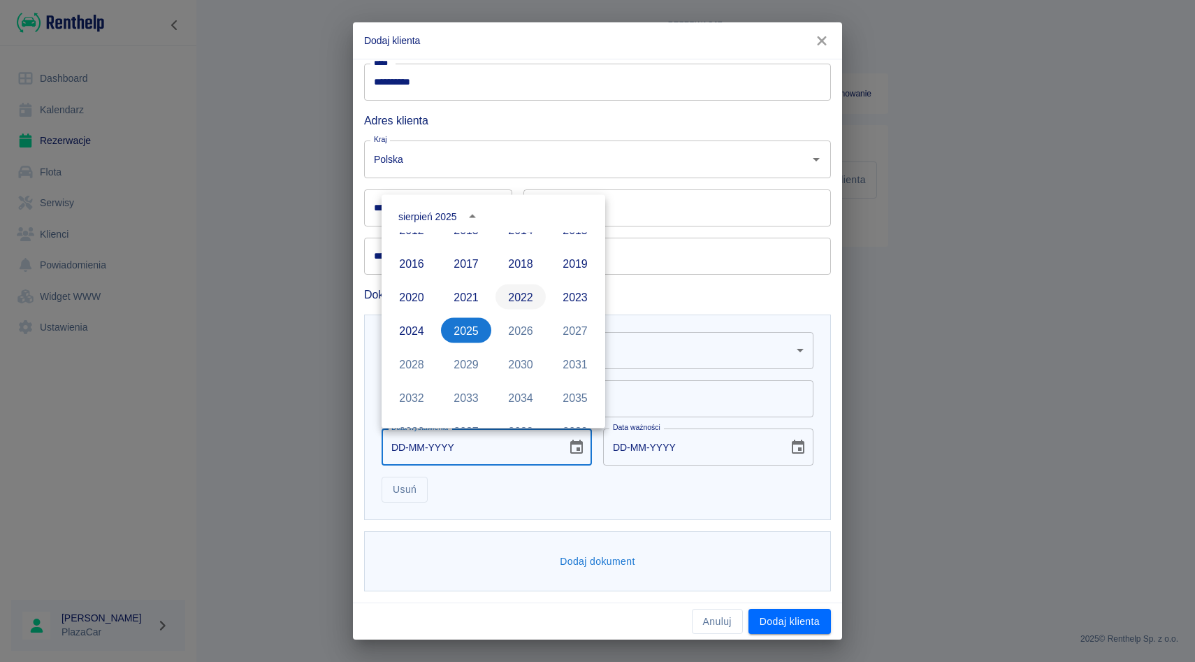
click at [511, 300] on button "2022" at bounding box center [521, 296] width 50 height 25
type input "23-08-2022"
type input "23-08-2032"
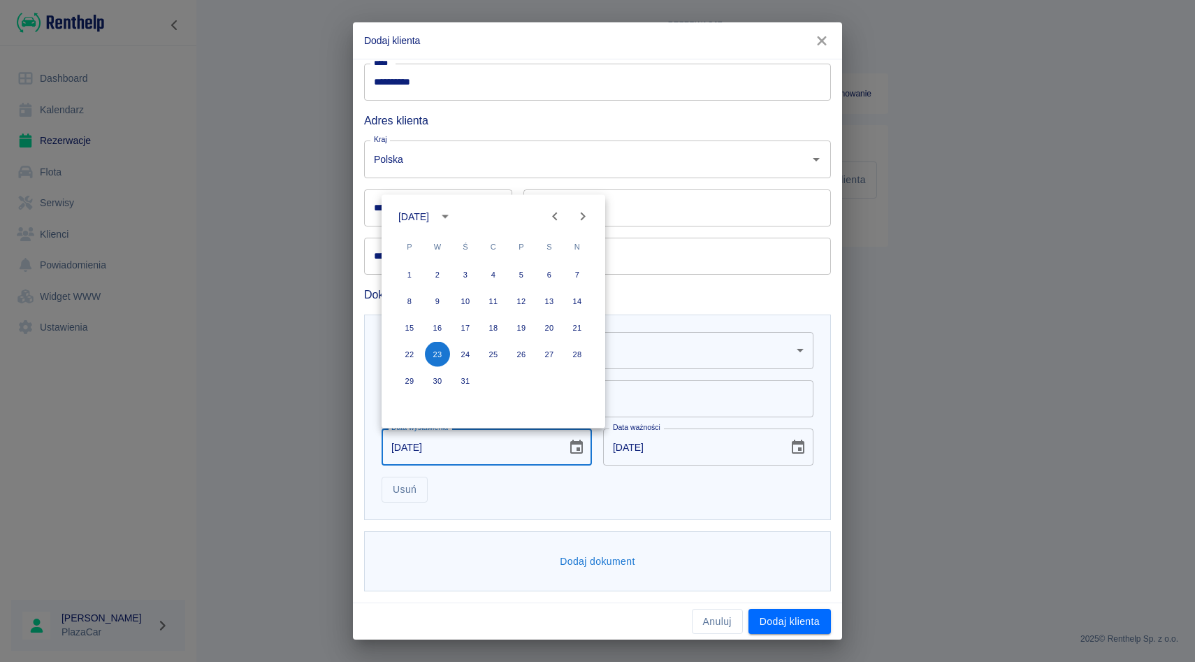
click at [557, 219] on icon "Previous month" at bounding box center [555, 216] width 17 height 17
click at [410, 328] on button "13" at bounding box center [409, 327] width 25 height 25
type input "13-06-2022"
type input "13-06-2032"
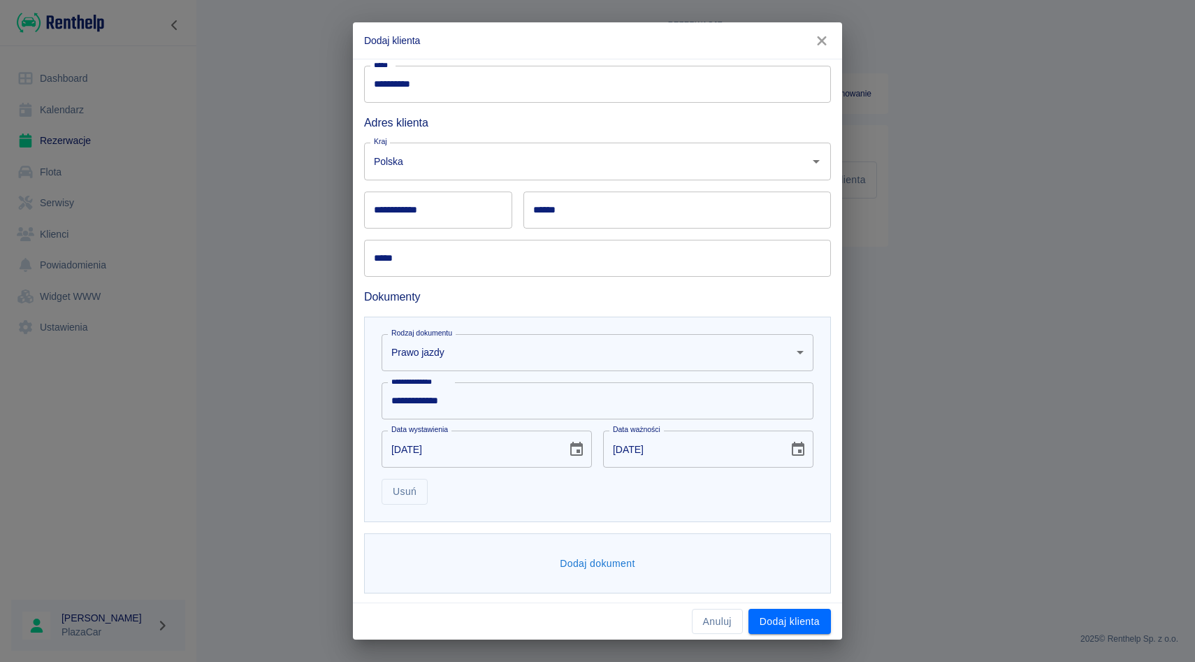
scroll to position [171, 0]
